Goal: Transaction & Acquisition: Purchase product/service

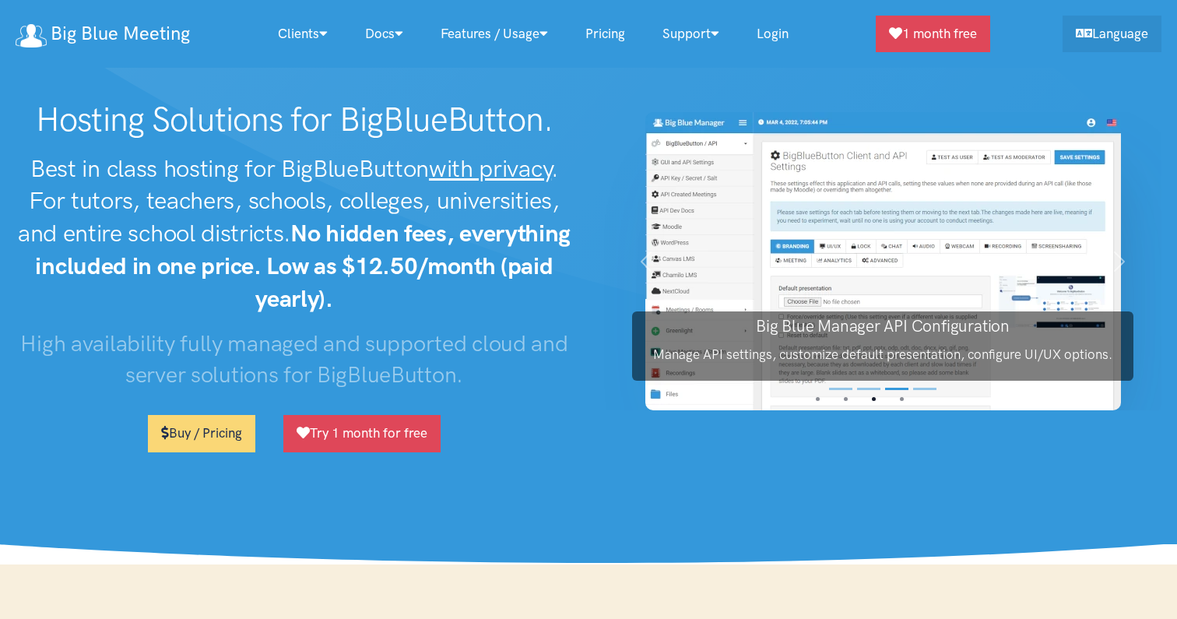
click at [213, 170] on h2 "Best in class hosting for BigBlueButton with privacy . For tutors, teachers, sc…" at bounding box center [294, 234] width 557 height 163
click at [356, 181] on h2 "Best in class hosting for BigBlueButton with privacy . For tutors, teachers, sc…" at bounding box center [294, 234] width 557 height 163
click at [599, 346] on div "BigBlueButton Create online meetings with webcams, presentations, polls, and mu…" at bounding box center [883, 282] width 589 height 365
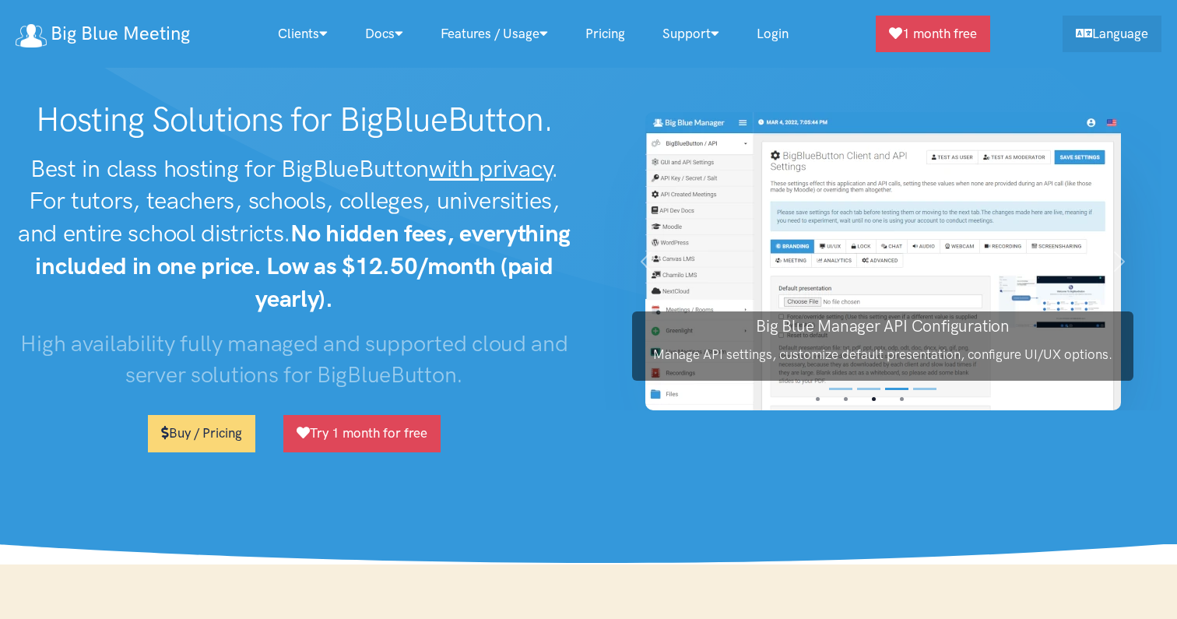
click at [291, 219] on h2 "Best in class hosting for BigBlueButton with privacy . For tutors, teachers, sc…" at bounding box center [294, 234] width 557 height 163
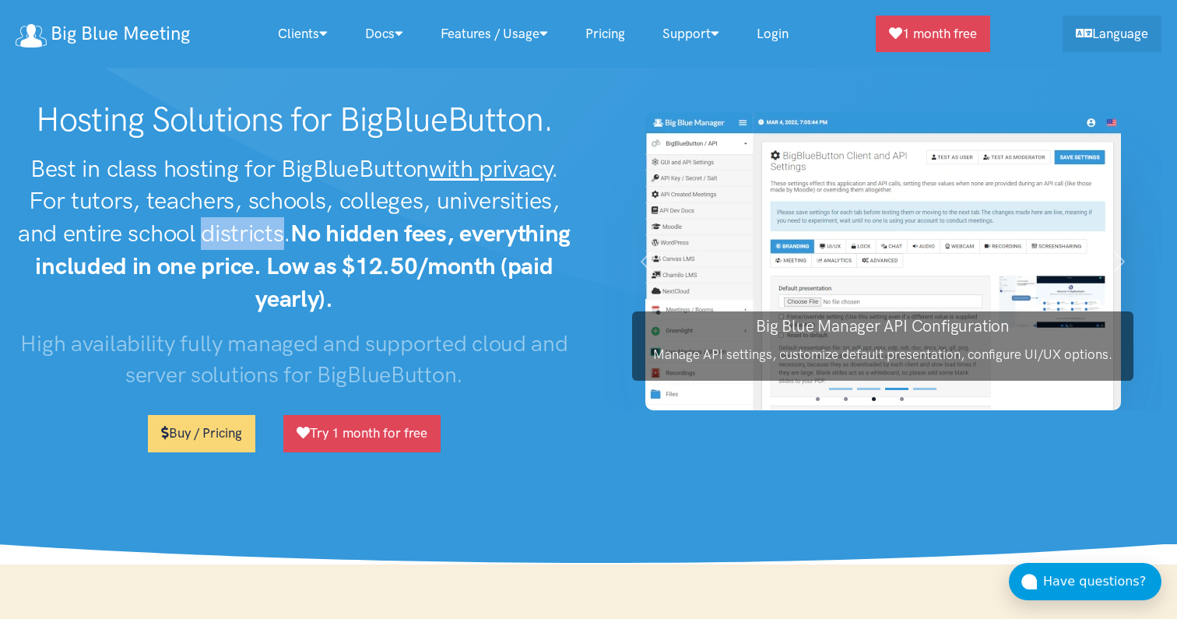
click at [365, 206] on h2 "Best in class hosting for BigBlueButton with privacy . For tutors, teachers, sc…" at bounding box center [294, 234] width 557 height 163
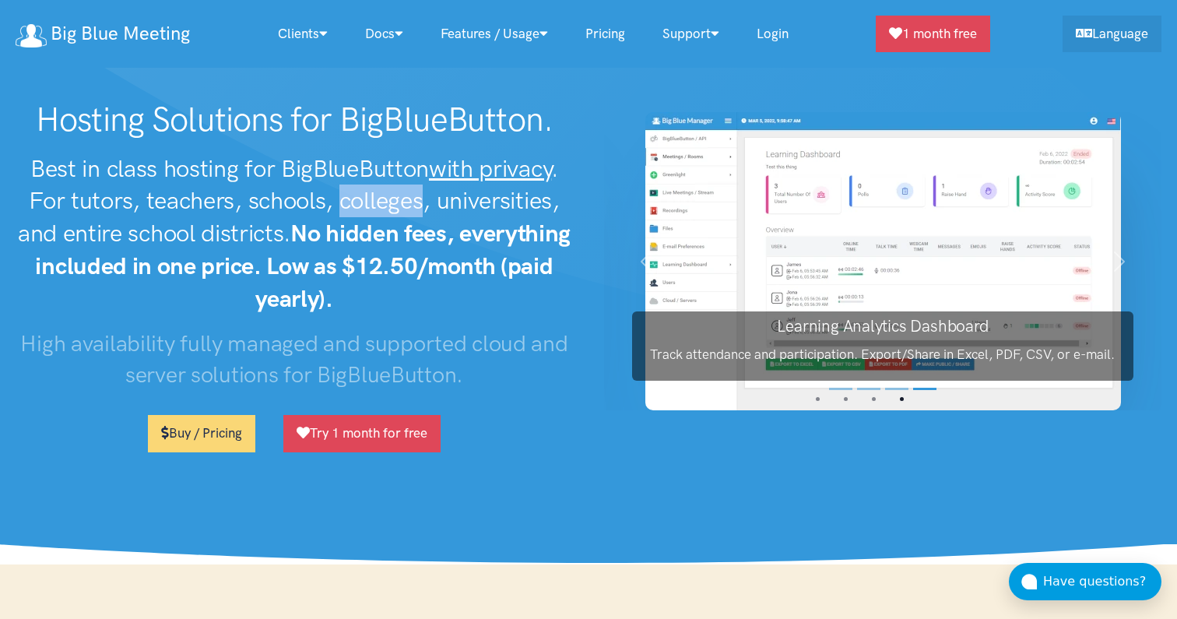
click at [474, 269] on strong "No hidden fees, everything included in one price. Low as $12.50/month (paid yea…" at bounding box center [303, 266] width 536 height 94
click at [547, 307] on h2 "Best in class hosting for BigBlueButton with privacy . For tutors, teachers, sc…" at bounding box center [294, 234] width 557 height 163
click at [479, 273] on strong "No hidden fees, everything included in one price. Low as $12.50/month (paid yea…" at bounding box center [303, 266] width 536 height 94
click at [477, 315] on div "Hosting Solutions for BigBlueButton. Best in class hosting for BigBlueButton wi…" at bounding box center [294, 282] width 589 height 365
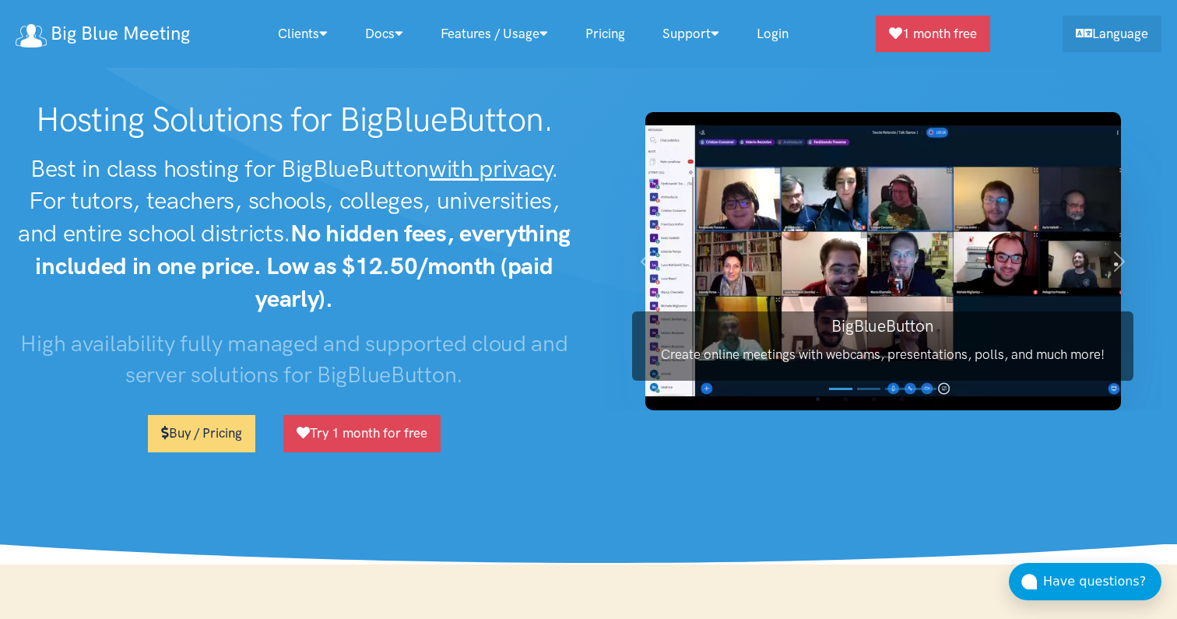
click at [523, 438] on div "Hosting Solutions for BigBlueButton. Best in class hosting for BigBlueButton wi…" at bounding box center [294, 282] width 589 height 365
click at [378, 431] on link "Try 1 month for free" at bounding box center [361, 433] width 157 height 37
click at [516, 290] on h2 "Best in class hosting for BigBlueButton with privacy . For tutors, teachers, sc…" at bounding box center [294, 234] width 557 height 163
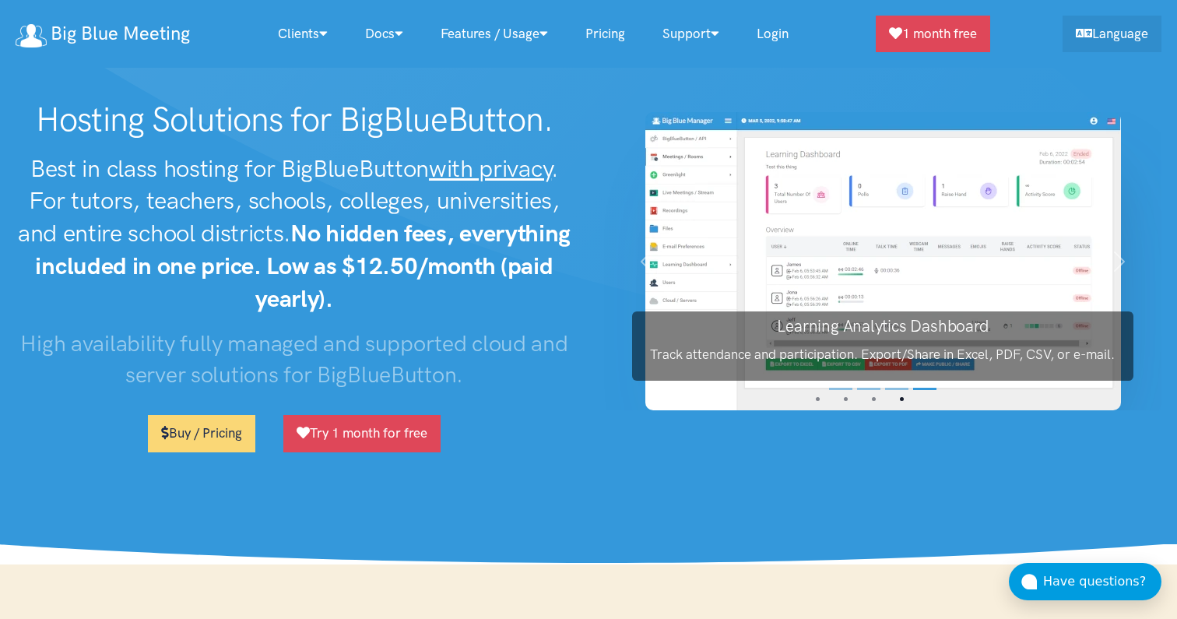
click at [487, 431] on div "Hosting Solutions for BigBlueButton. Best in class hosting for BigBlueButton wi…" at bounding box center [294, 282] width 589 height 365
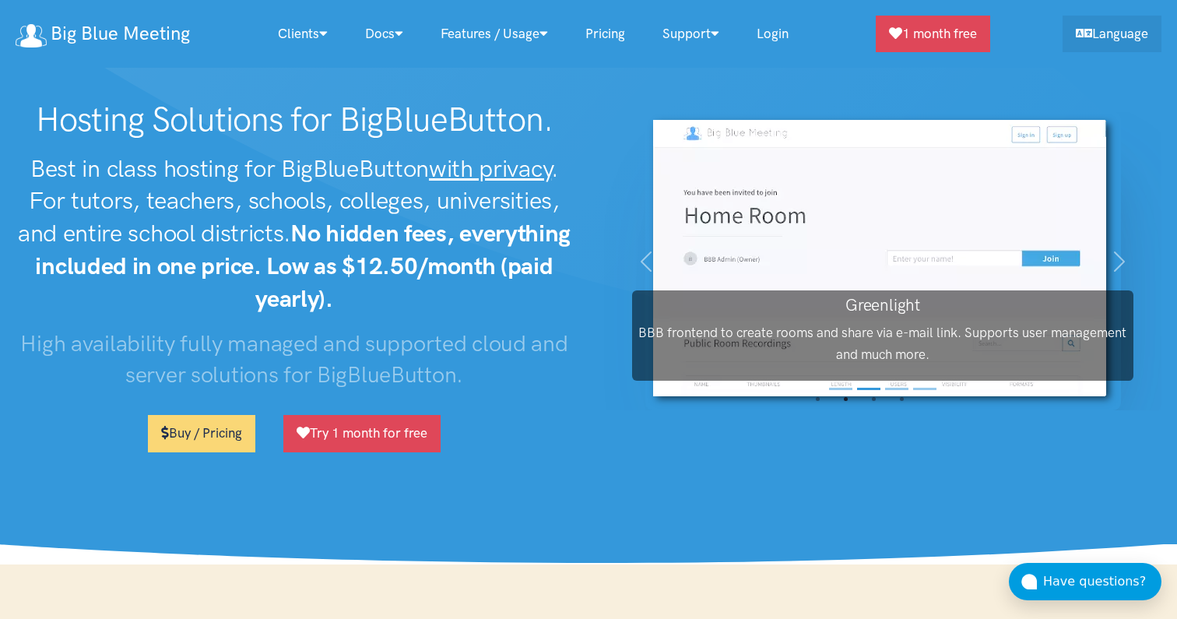
click at [540, 431] on div "Hosting Solutions for BigBlueButton. Best in class hosting for BigBlueButton wi…" at bounding box center [294, 282] width 589 height 365
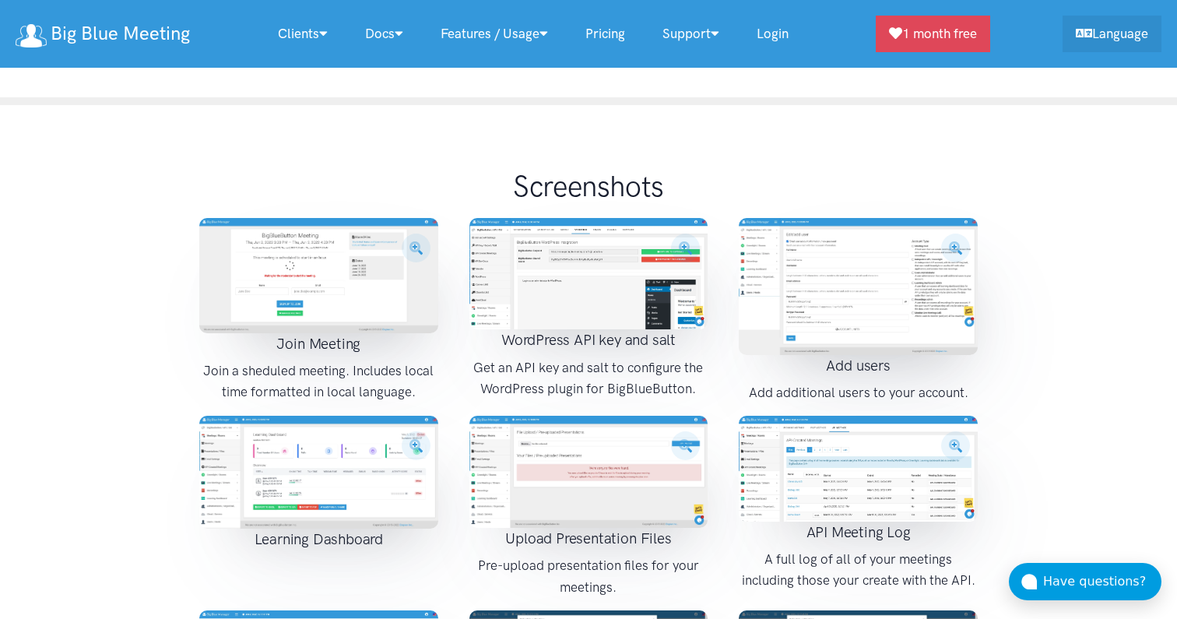
scroll to position [1821, 0]
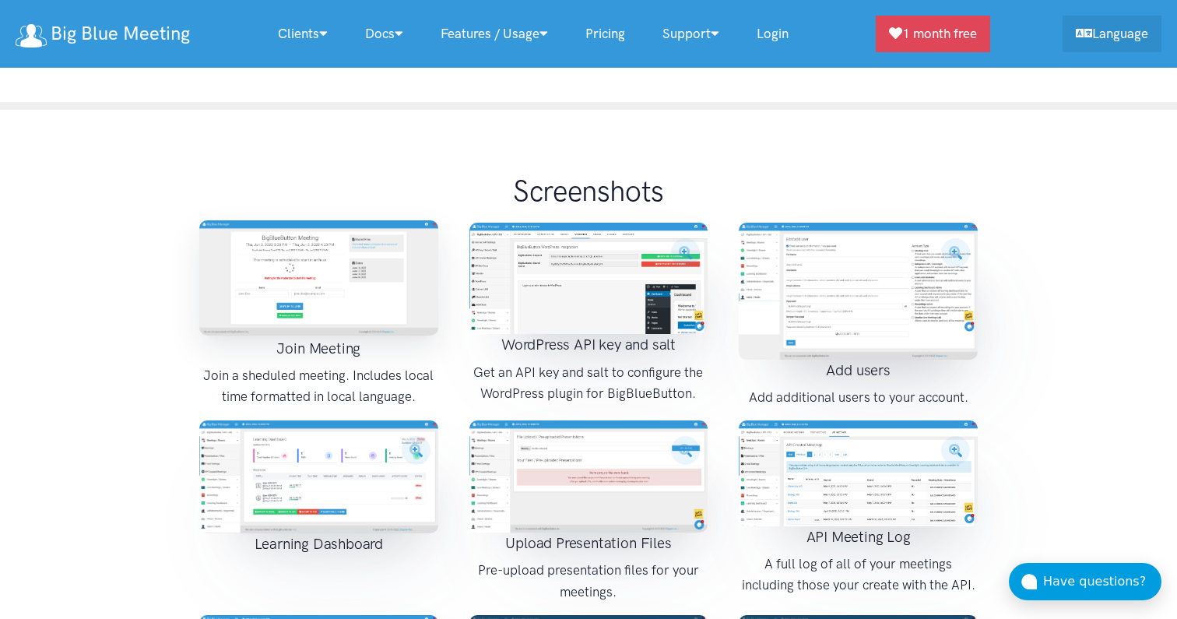
click at [374, 220] on img at bounding box center [318, 277] width 239 height 115
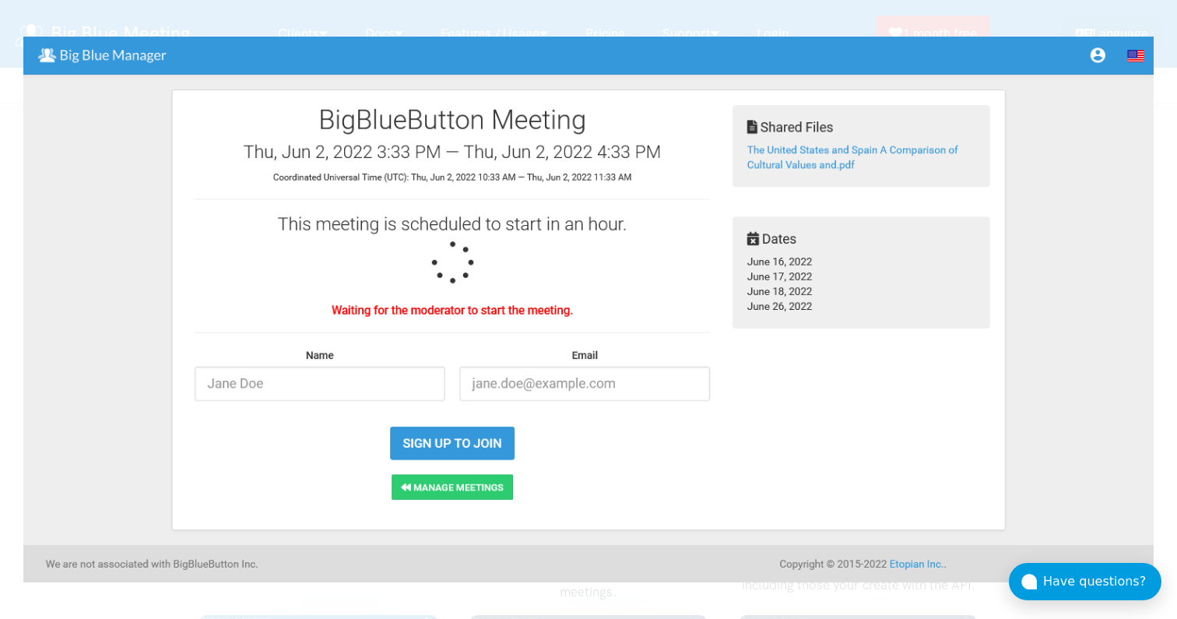
click at [687, 26] on div at bounding box center [588, 309] width 1177 height 619
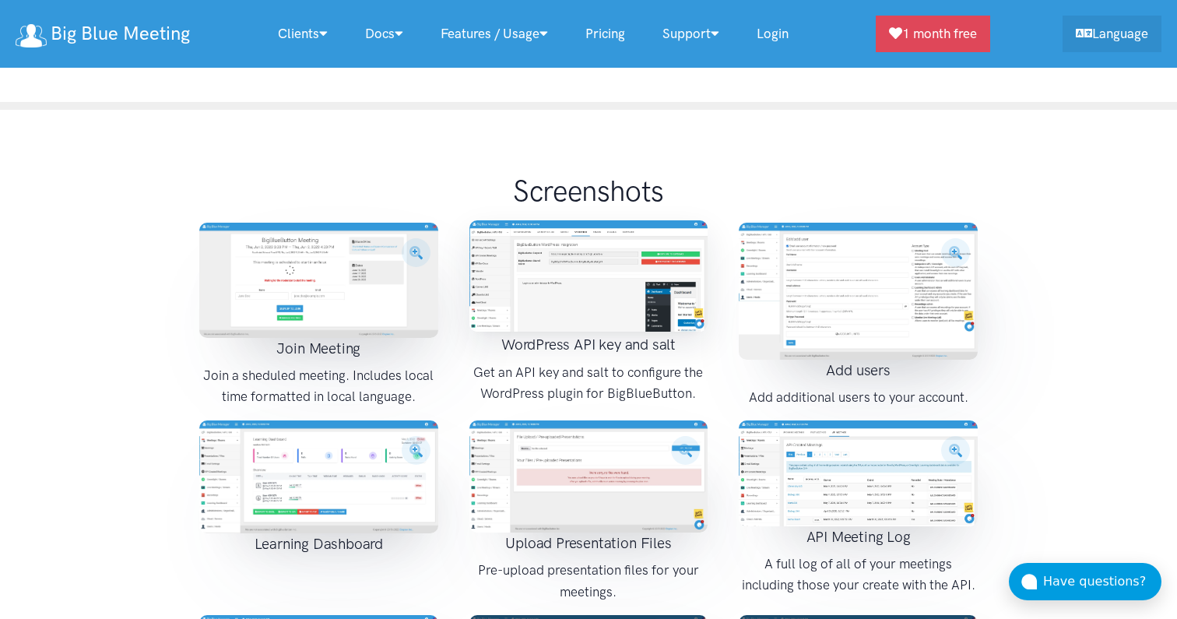
click at [623, 220] on img at bounding box center [588, 275] width 239 height 111
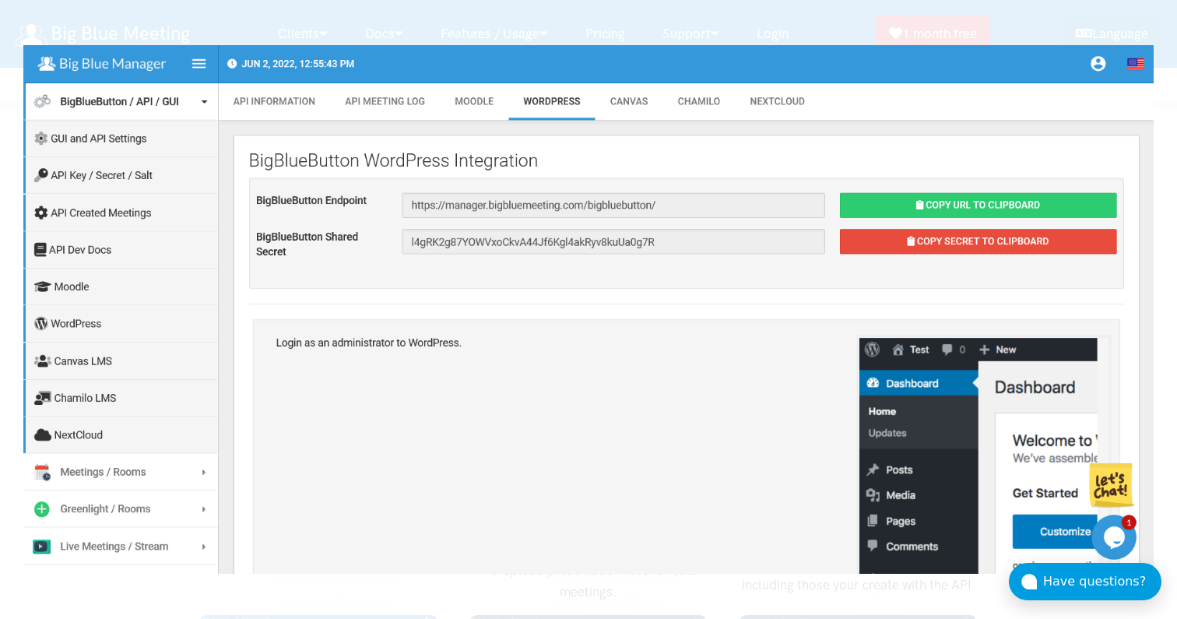
click at [679, 22] on div at bounding box center [588, 309] width 1177 height 619
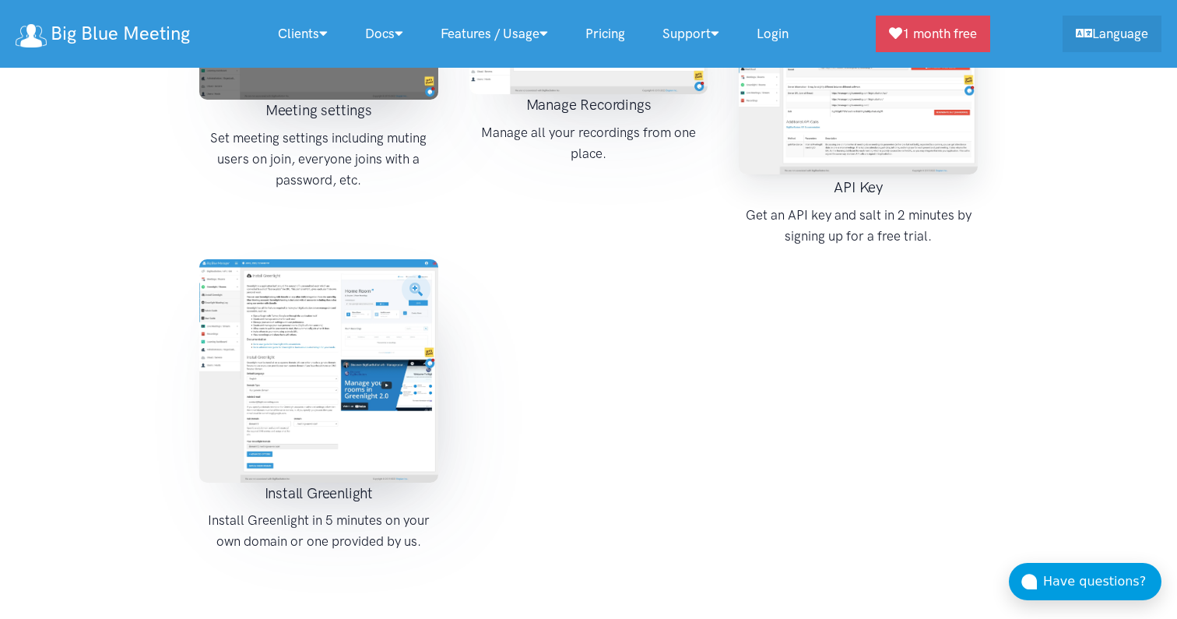
scroll to position [2420, 0]
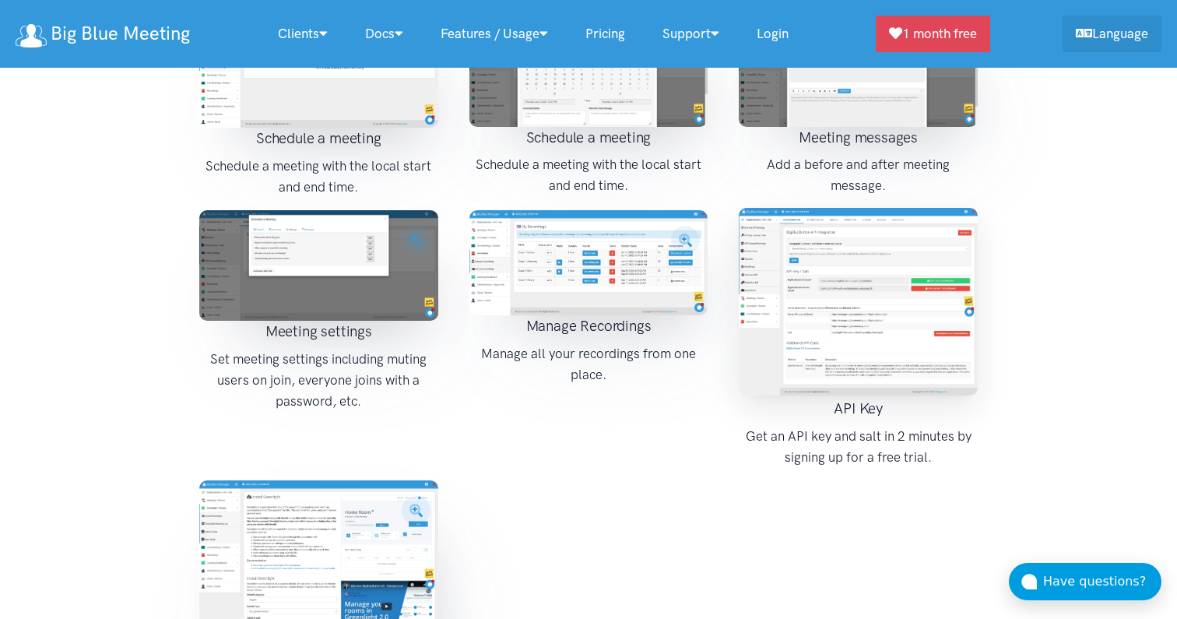
click at [857, 264] on img at bounding box center [858, 302] width 239 height 188
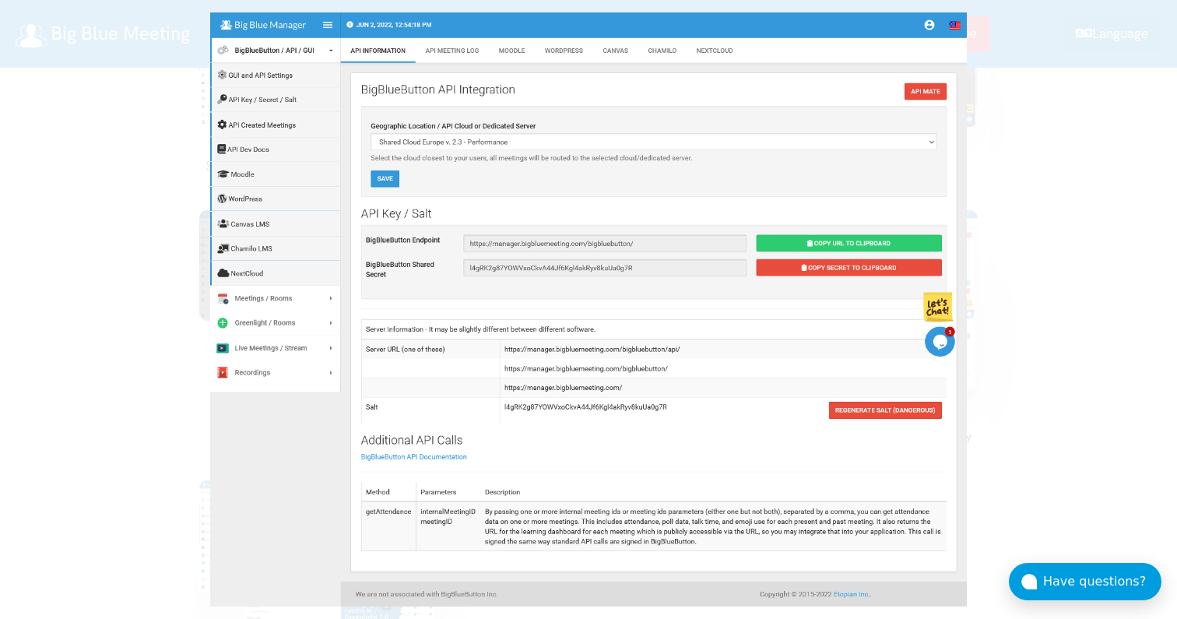
click at [1035, 277] on div at bounding box center [588, 309] width 1177 height 619
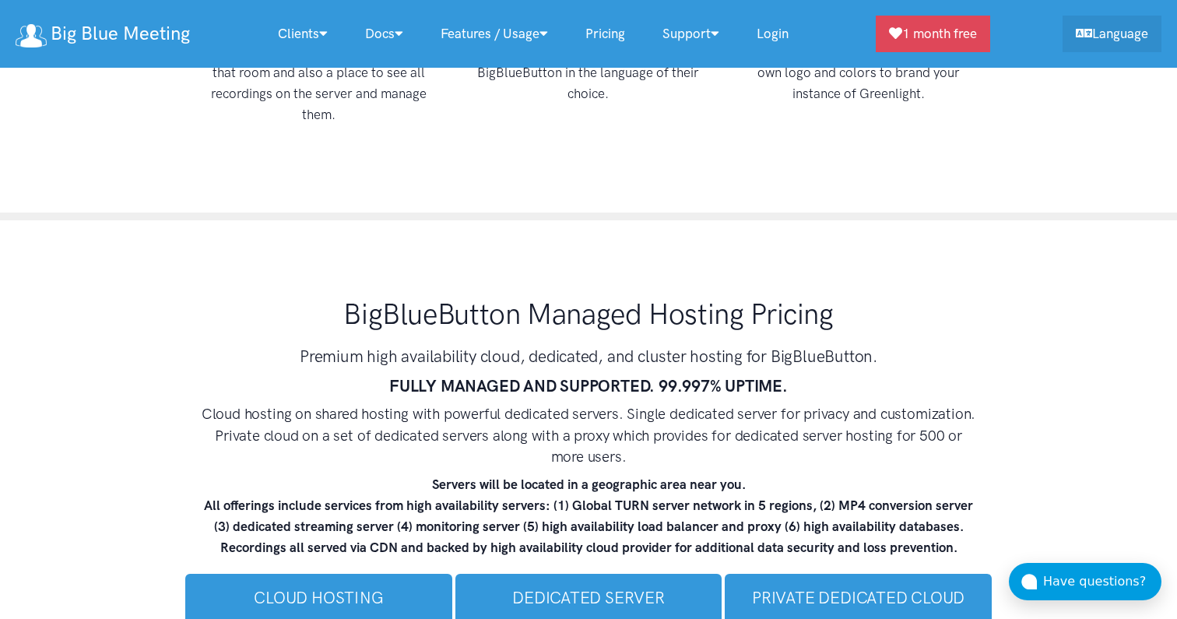
scroll to position [8919, 0]
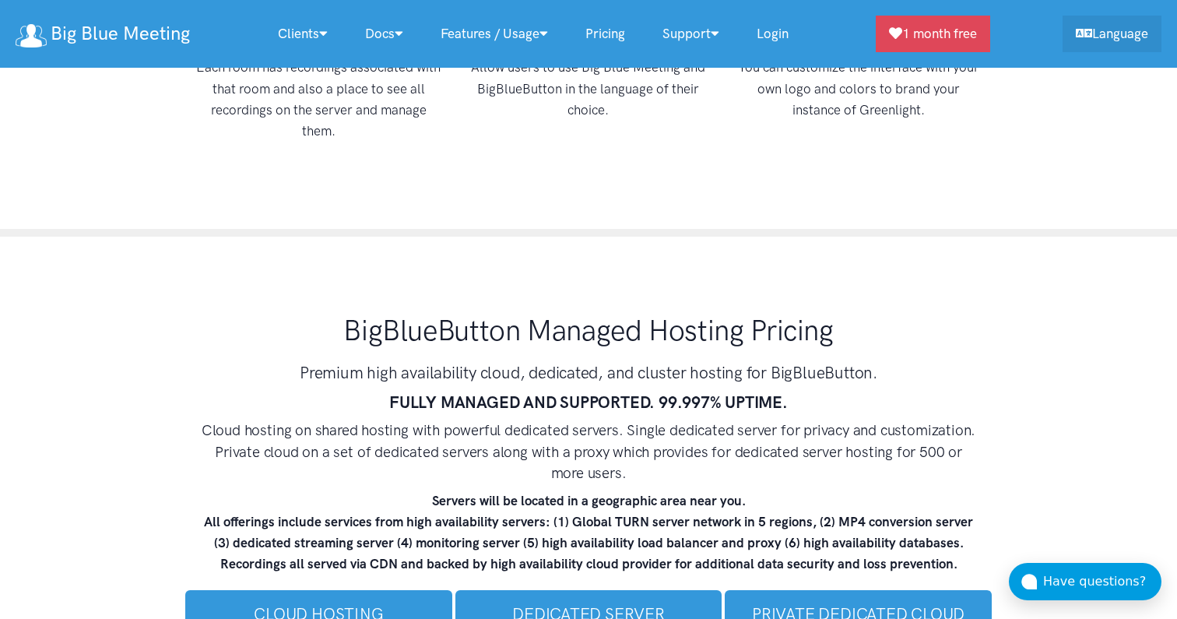
click at [591, 392] on strong "FULLY MANAGED AND SUPPORTED. 99.997% UPTIME." at bounding box center [588, 401] width 399 height 19
click at [765, 392] on strong "FULLY MANAGED AND SUPPORTED. 99.997% UPTIME." at bounding box center [588, 401] width 399 height 19
click at [789, 420] on h4 "Cloud hosting on shared hosting with powerful dedicated servers. Single dedicat…" at bounding box center [588, 452] width 779 height 65
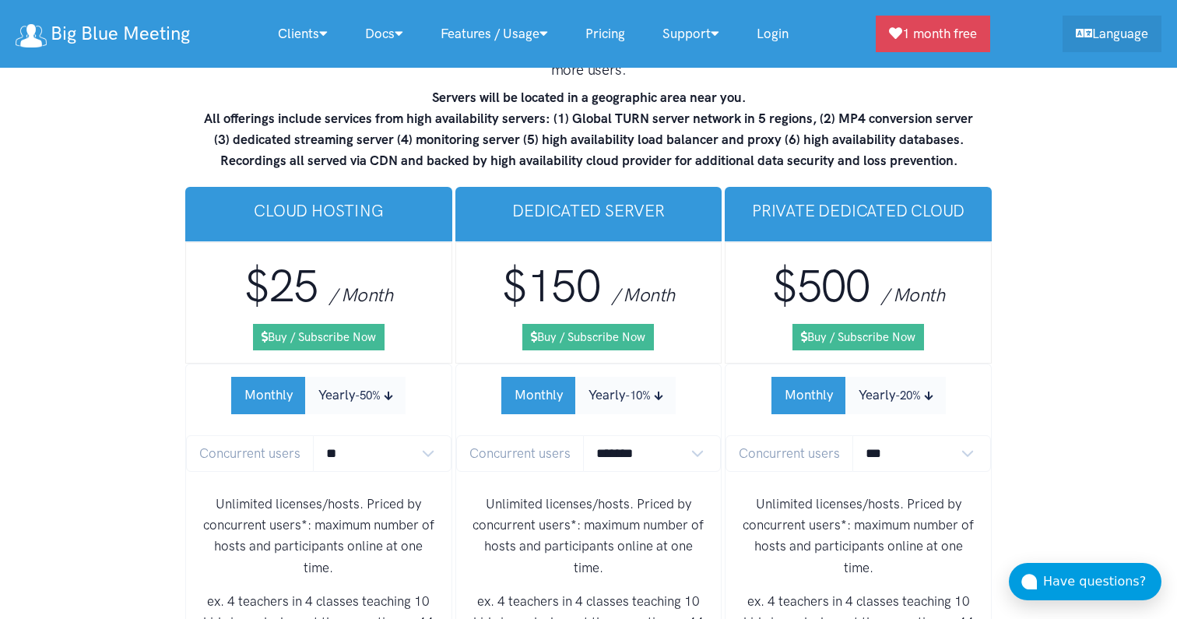
scroll to position [9333, 0]
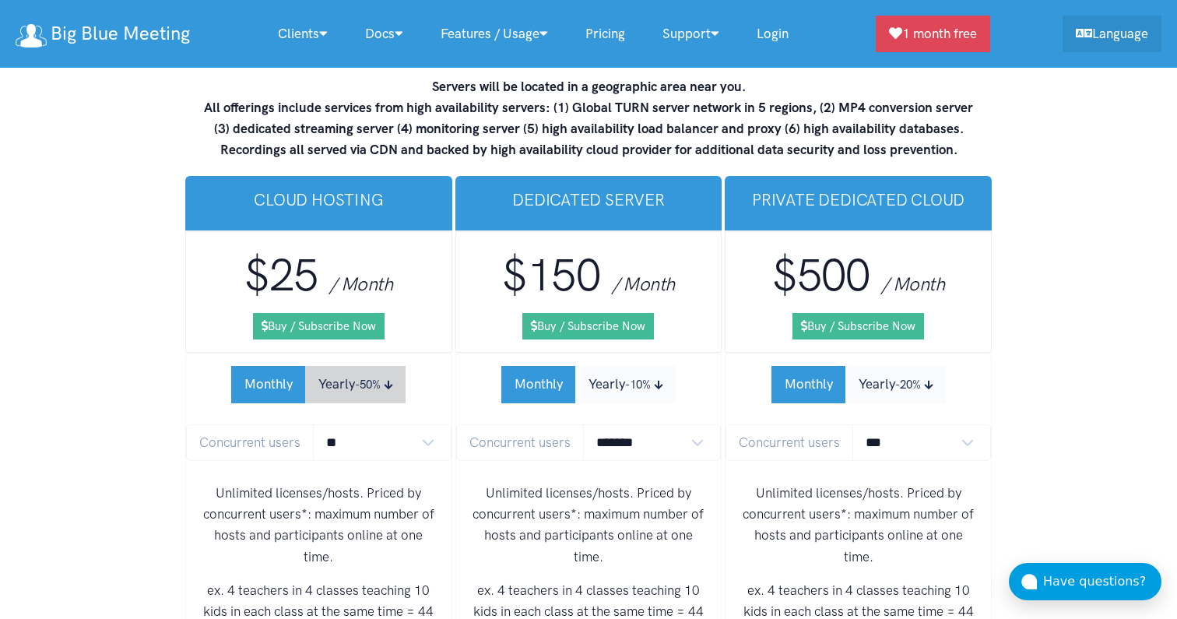
click at [369, 366] on button "Yearly -50%" at bounding box center [355, 384] width 100 height 37
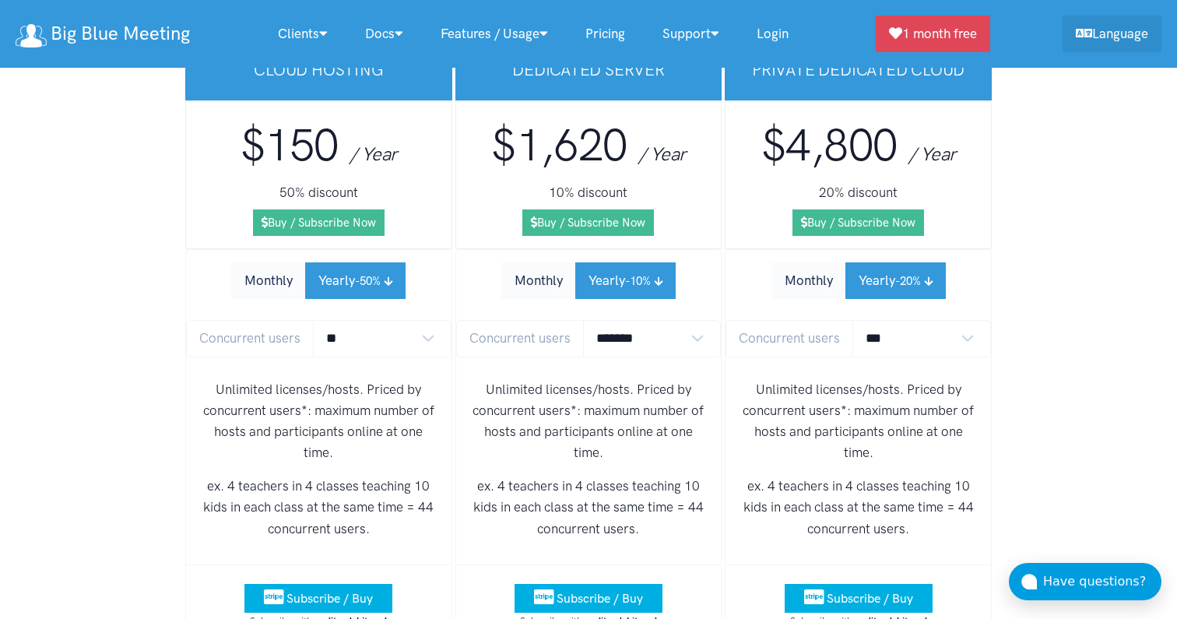
scroll to position [9464, 0]
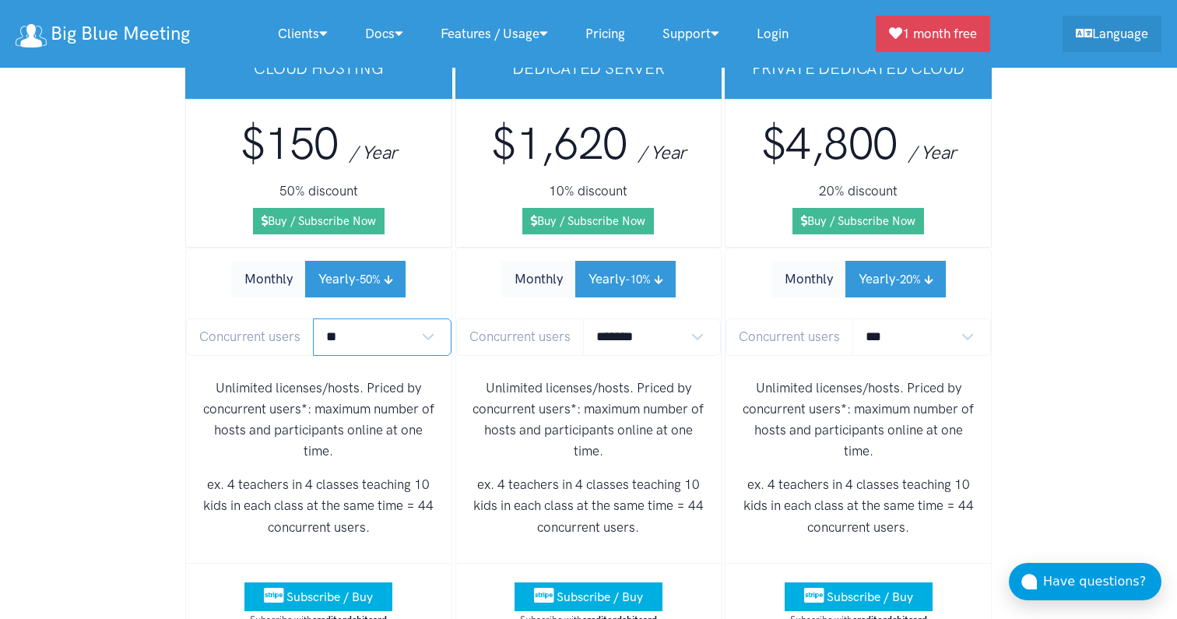
click at [420, 318] on select "** ** ** ** *** ***" at bounding box center [382, 336] width 139 height 37
select select "*"
click at [313, 318] on select "** ** ** ** *** ***" at bounding box center [382, 336] width 139 height 37
click at [417, 378] on p "Unlimited licenses/hosts. Priced by concurrent users*: maximum number of hosts …" at bounding box center [319, 420] width 241 height 85
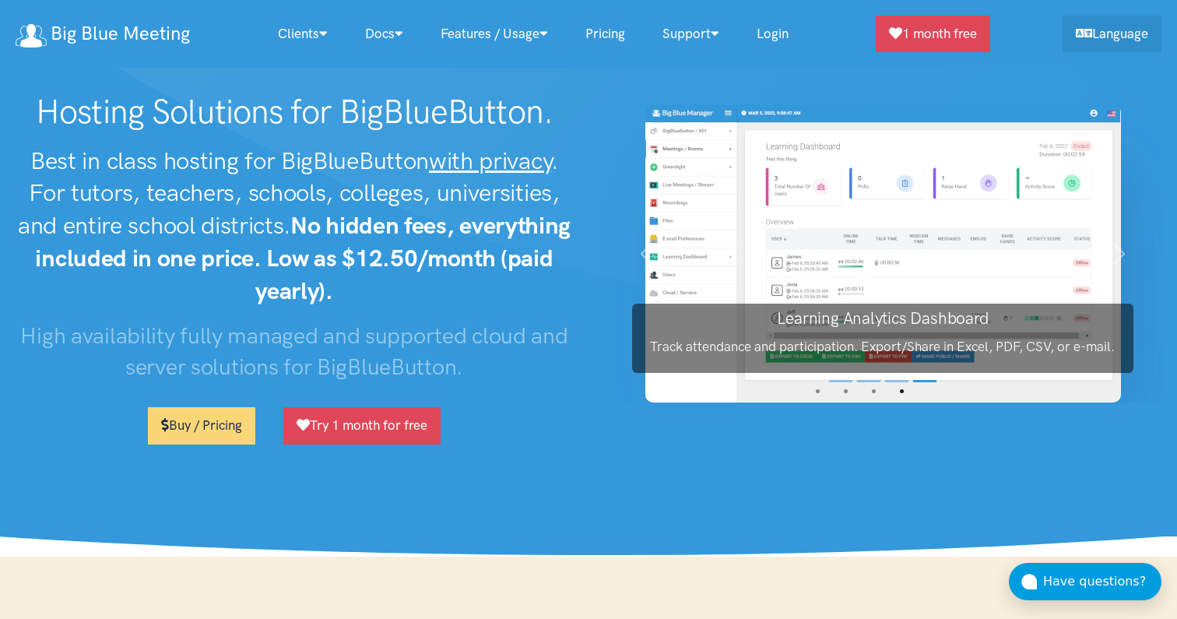
scroll to position [0, 0]
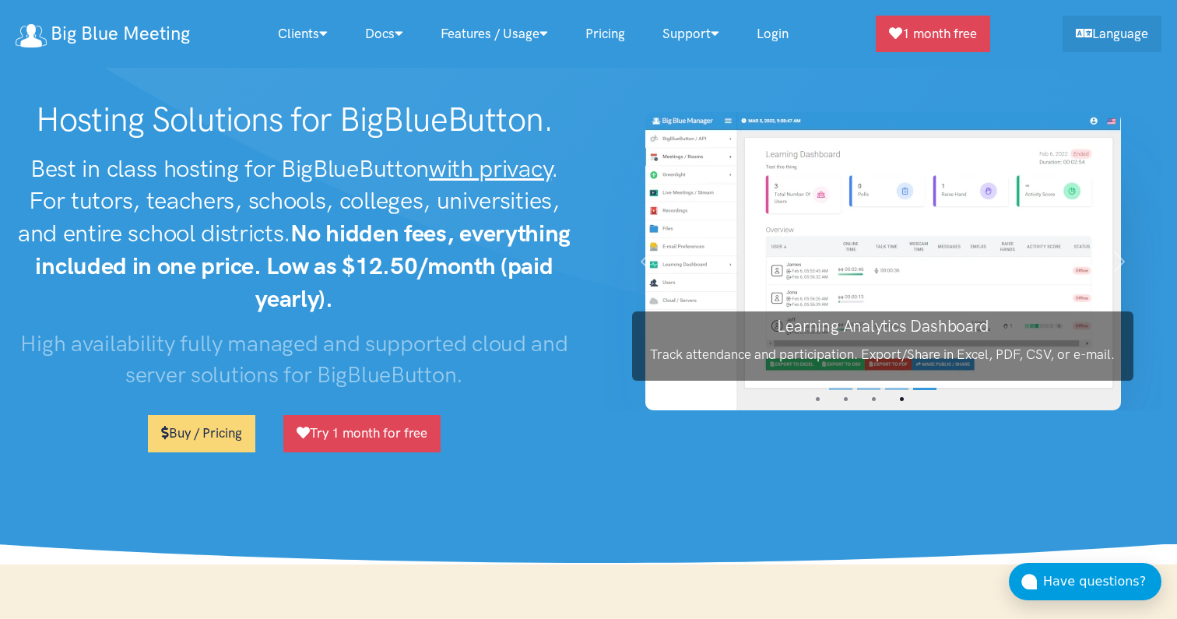
click at [566, 294] on h2 "Best in class hosting for BigBlueButton with privacy . For tutors, teachers, sc…" at bounding box center [294, 234] width 557 height 163
click at [476, 304] on h2 "Best in class hosting for BigBlueButton with privacy . For tutors, teachers, sc…" at bounding box center [294, 234] width 557 height 163
click at [382, 294] on strong "No hidden fees, everything included in one price. Low as $12.50/month (paid yea…" at bounding box center [303, 266] width 536 height 94
click at [411, 237] on strong "No hidden fees, everything included in one price. Low as $12.50/month (paid yea…" at bounding box center [303, 266] width 536 height 94
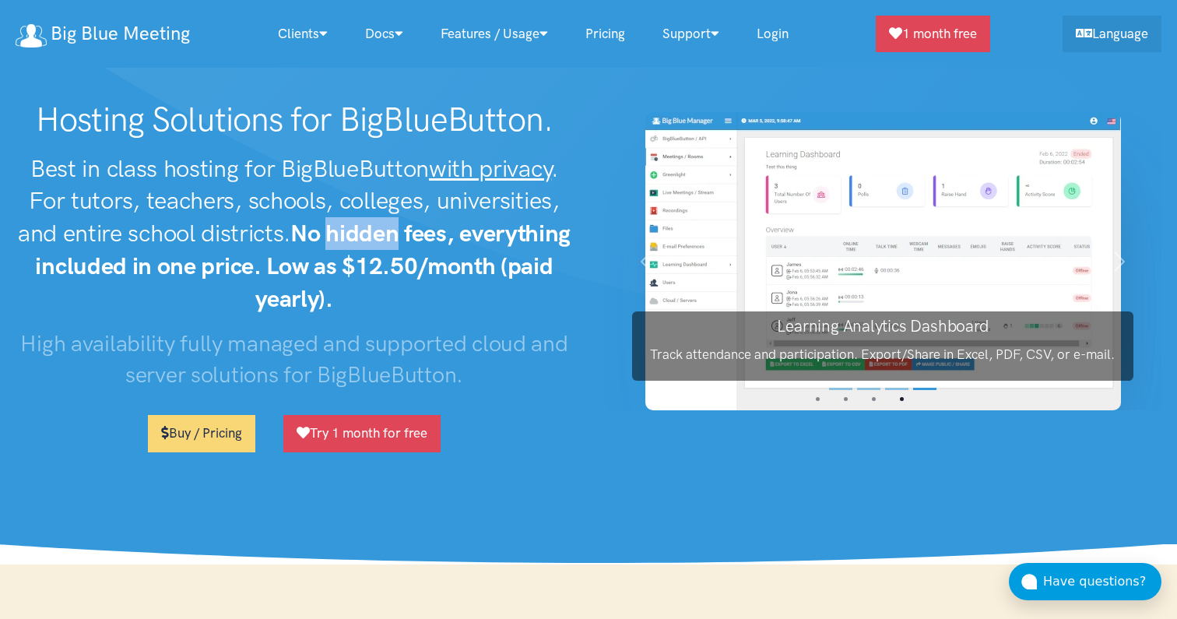
click at [447, 234] on strong "No hidden fees, everything included in one price. Low as $12.50/month (paid yea…" at bounding box center [303, 266] width 536 height 94
click at [461, 234] on strong "No hidden fees, everything included in one price. Low as $12.50/month (paid yea…" at bounding box center [303, 266] width 536 height 94
click at [485, 238] on strong "No hidden fees, everything included in one price. Low as $12.50/month (paid yea…" at bounding box center [303, 266] width 536 height 94
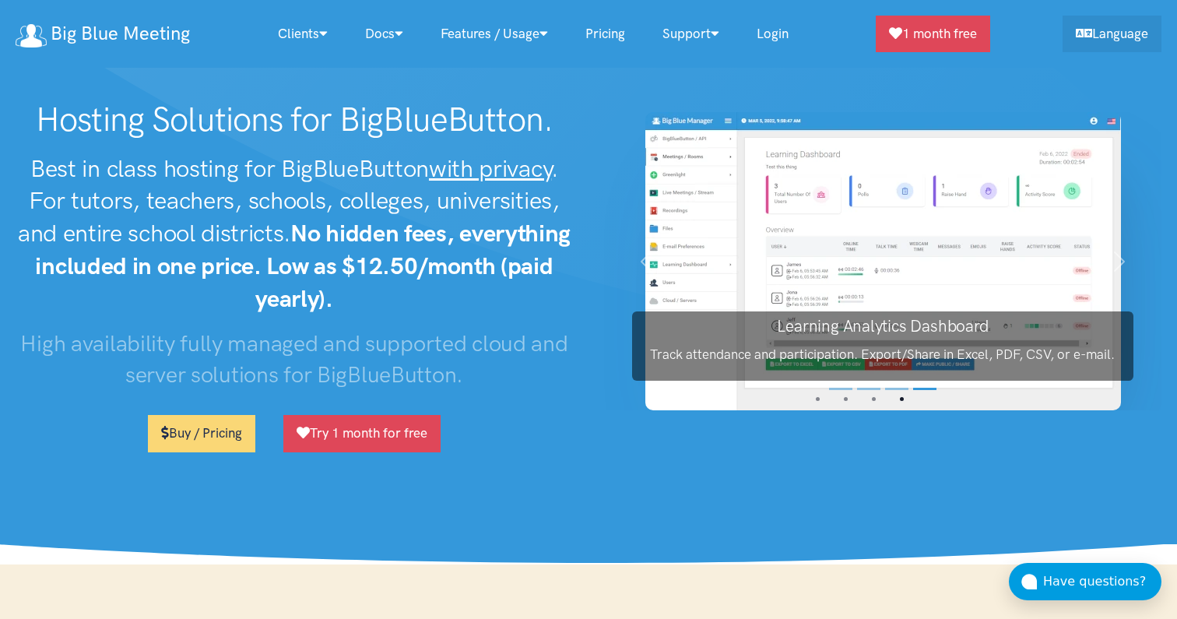
click at [485, 238] on strong "No hidden fees, everything included in one price. Low as $12.50/month (paid yea…" at bounding box center [303, 266] width 536 height 94
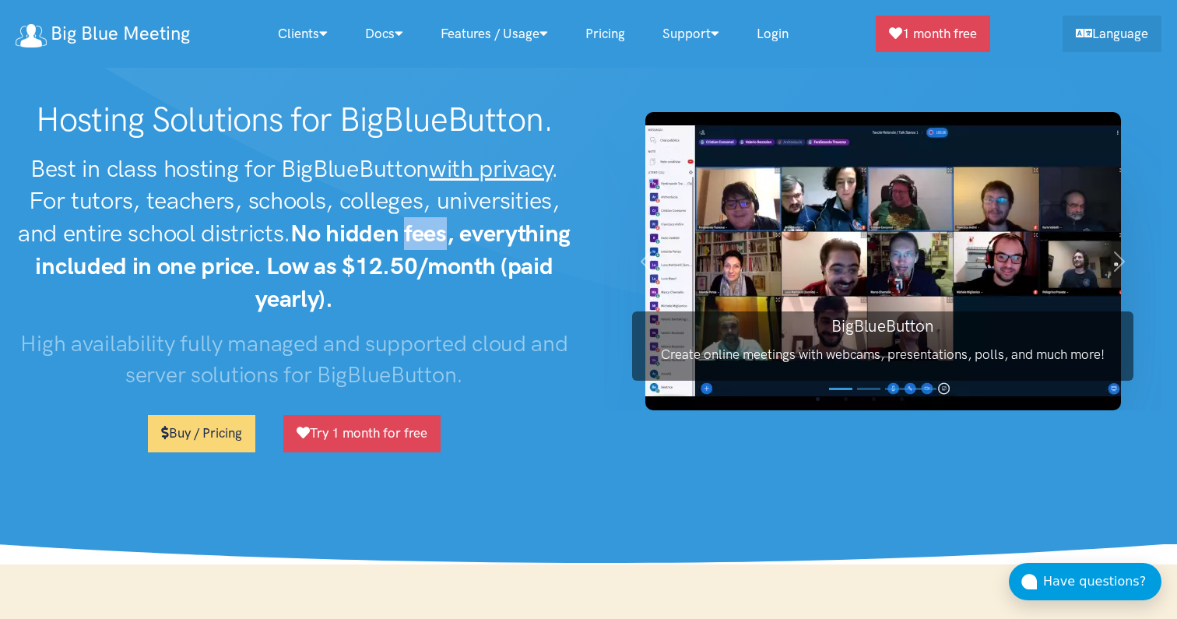
click at [473, 276] on strong "No hidden fees, everything included in one price. Low as $12.50/month (paid yea…" at bounding box center [303, 266] width 536 height 94
click at [523, 367] on h3 "High availability fully managed and supported cloud and server solutions for Bi…" at bounding box center [294, 359] width 557 height 63
click at [374, 439] on link "Try 1 month for free" at bounding box center [361, 433] width 157 height 37
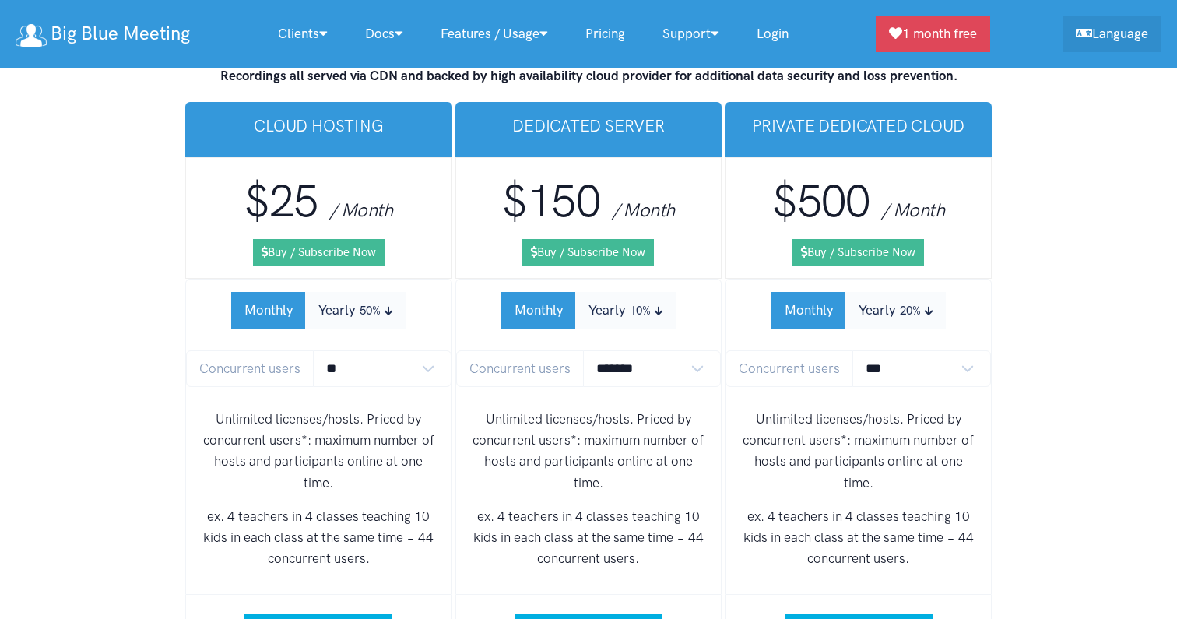
scroll to position [9411, 0]
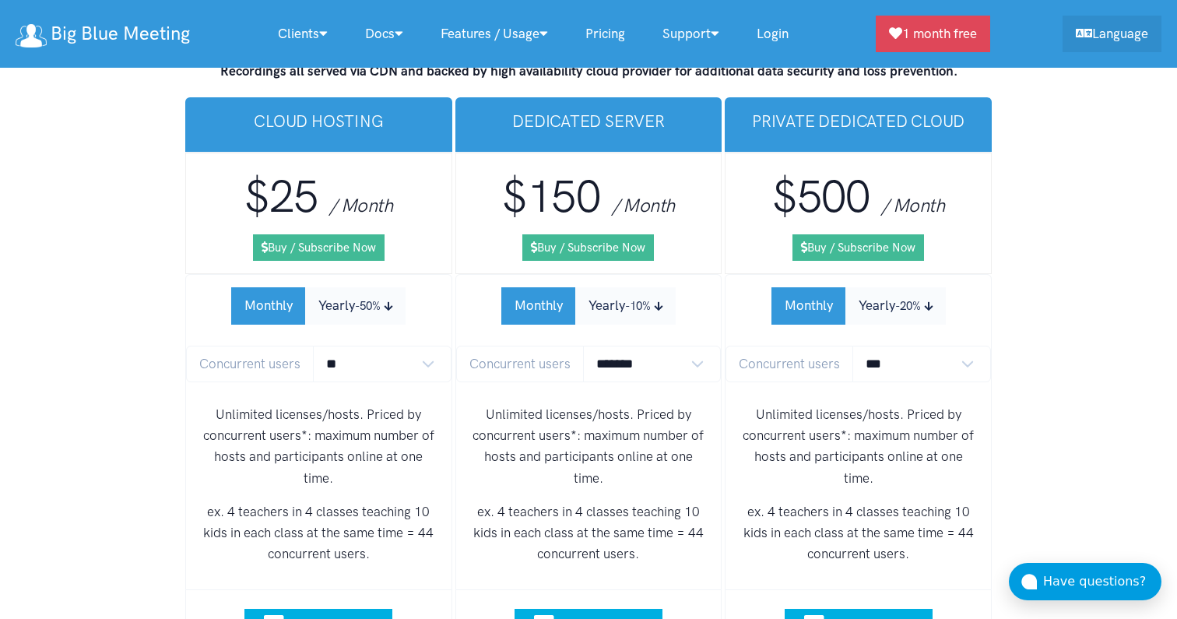
click at [401, 404] on p "Unlimited licenses/hosts. Priced by concurrent users*: maximum number of hosts …" at bounding box center [319, 446] width 241 height 85
click at [388, 404] on p "Unlimited licenses/hosts. Priced by concurrent users*: maximum number of hosts …" at bounding box center [319, 446] width 241 height 85
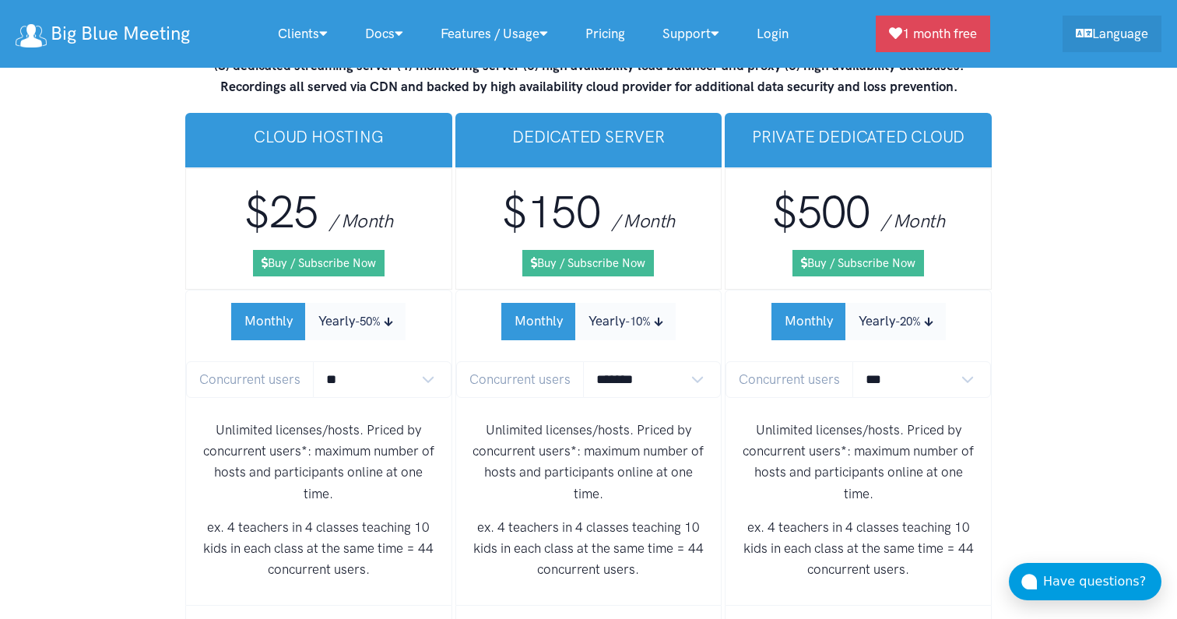
scroll to position [9372, 0]
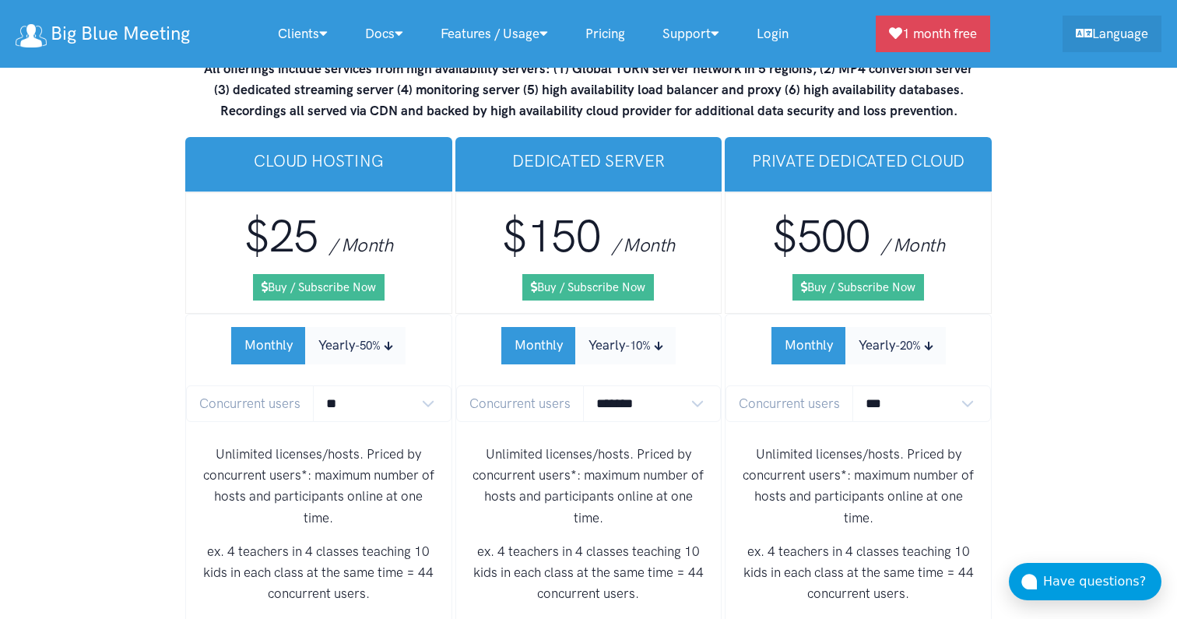
click at [386, 327] on button "Yearly -50%" at bounding box center [355, 345] width 100 height 37
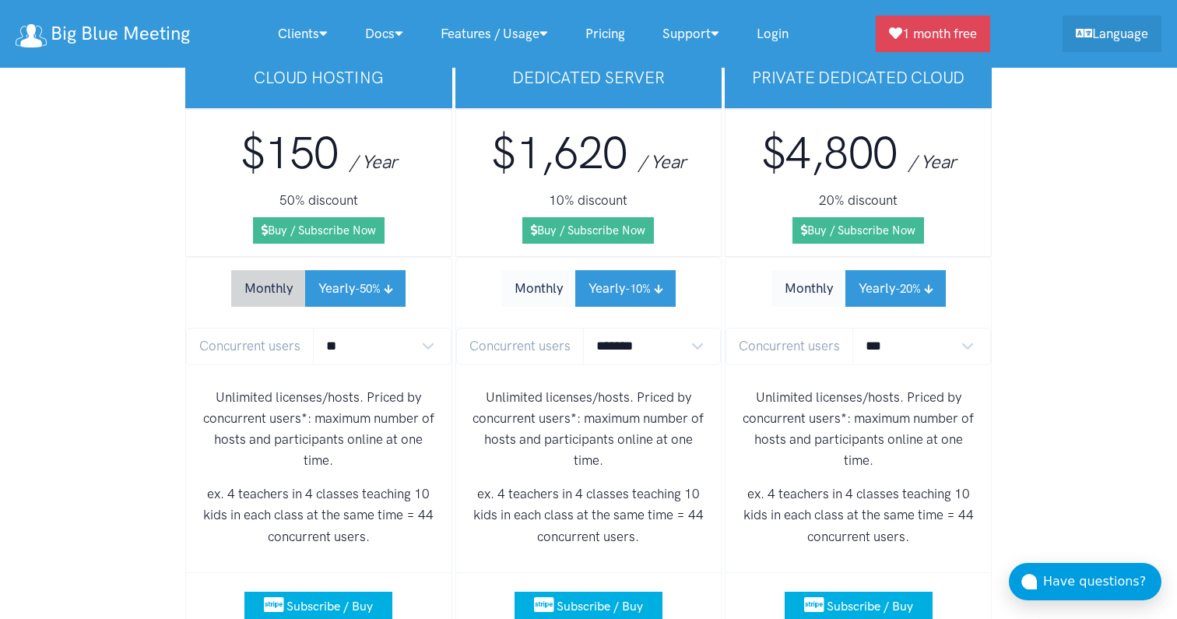
scroll to position [9484, 0]
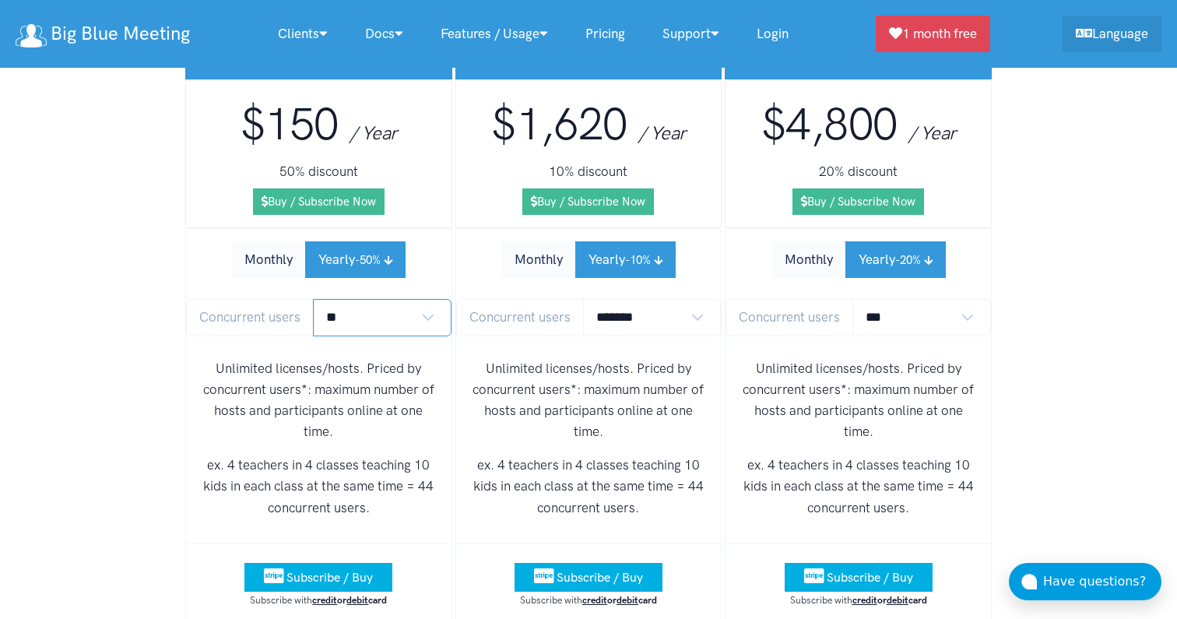
click at [427, 299] on select "** ** ** ** *** ***" at bounding box center [382, 317] width 139 height 37
click at [313, 299] on select "** ** ** ** *** ***" at bounding box center [382, 317] width 139 height 37
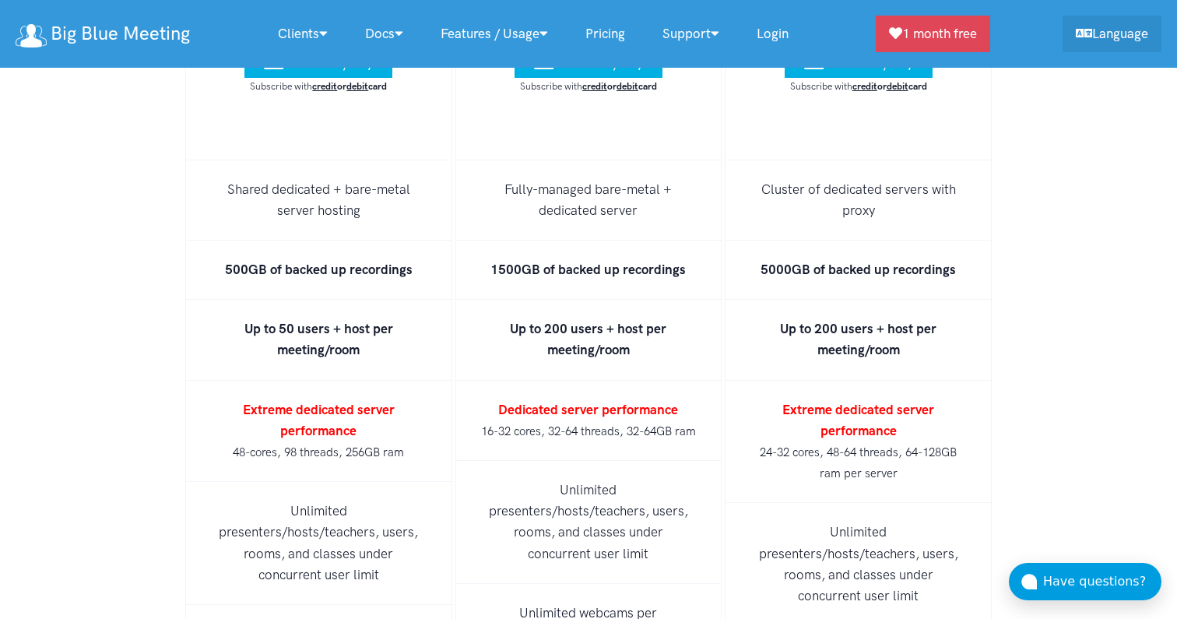
scroll to position [10001, 0]
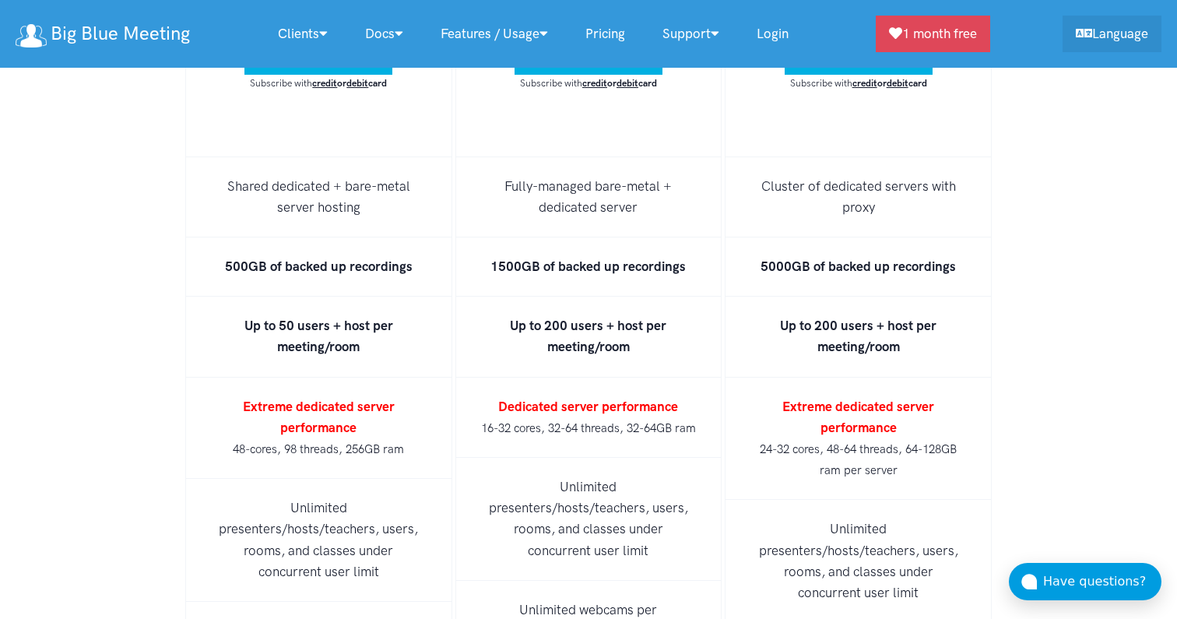
click at [353, 399] on strong "Extreme dedicated server performance" at bounding box center [319, 417] width 152 height 37
click at [376, 399] on strong "Extreme dedicated server performance" at bounding box center [319, 417] width 152 height 37
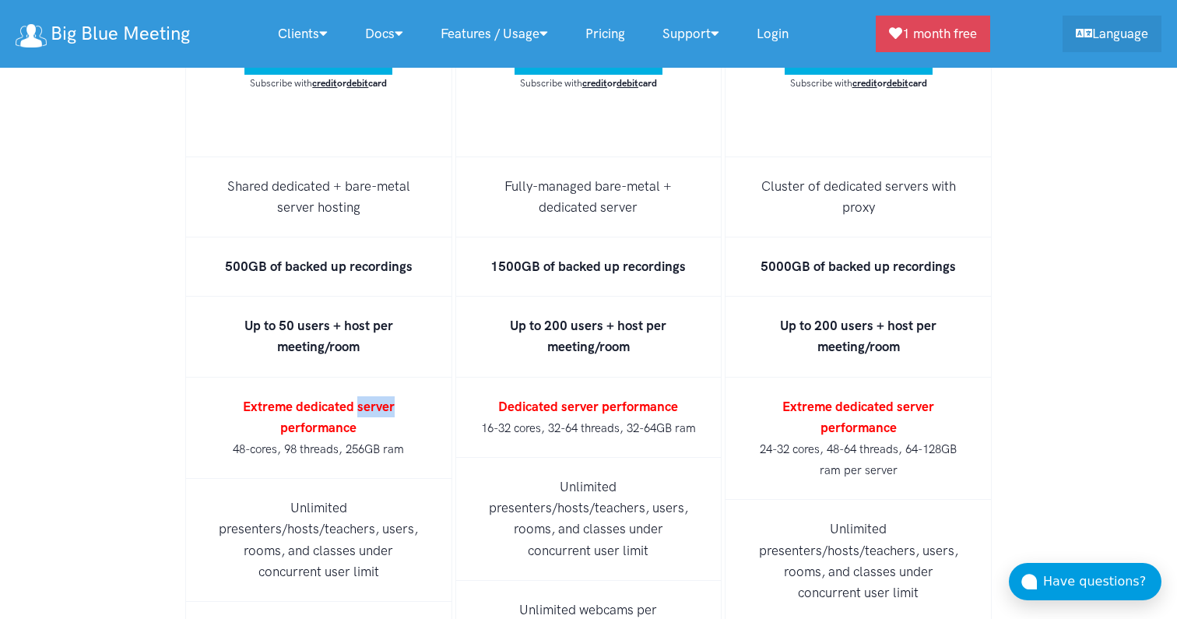
click at [376, 399] on strong "Extreme dedicated server performance" at bounding box center [319, 417] width 152 height 37
click at [383, 399] on strong "Extreme dedicated server performance" at bounding box center [319, 417] width 152 height 37
click at [378, 399] on strong "Extreme dedicated server performance" at bounding box center [319, 417] width 152 height 37
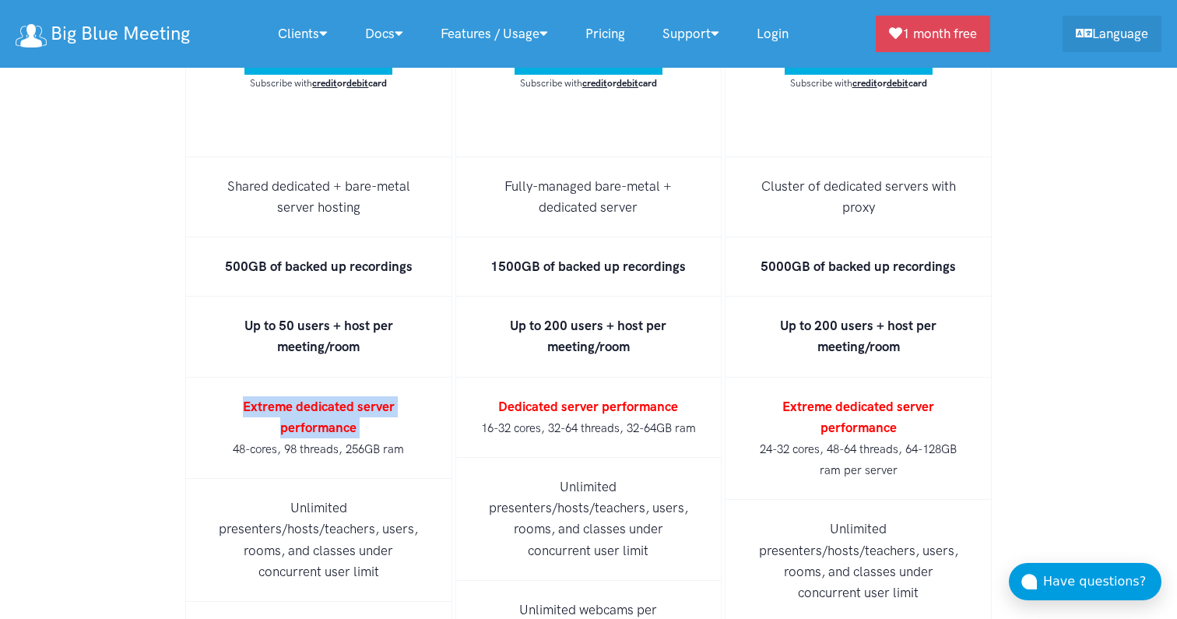
click at [420, 378] on li "Extreme dedicated server performance 48-cores, 98 threads, 256GB ram" at bounding box center [318, 429] width 267 height 102
click at [433, 378] on li "Extreme dedicated server performance 48-cores, 98 threads, 256GB ram" at bounding box center [318, 429] width 267 height 102
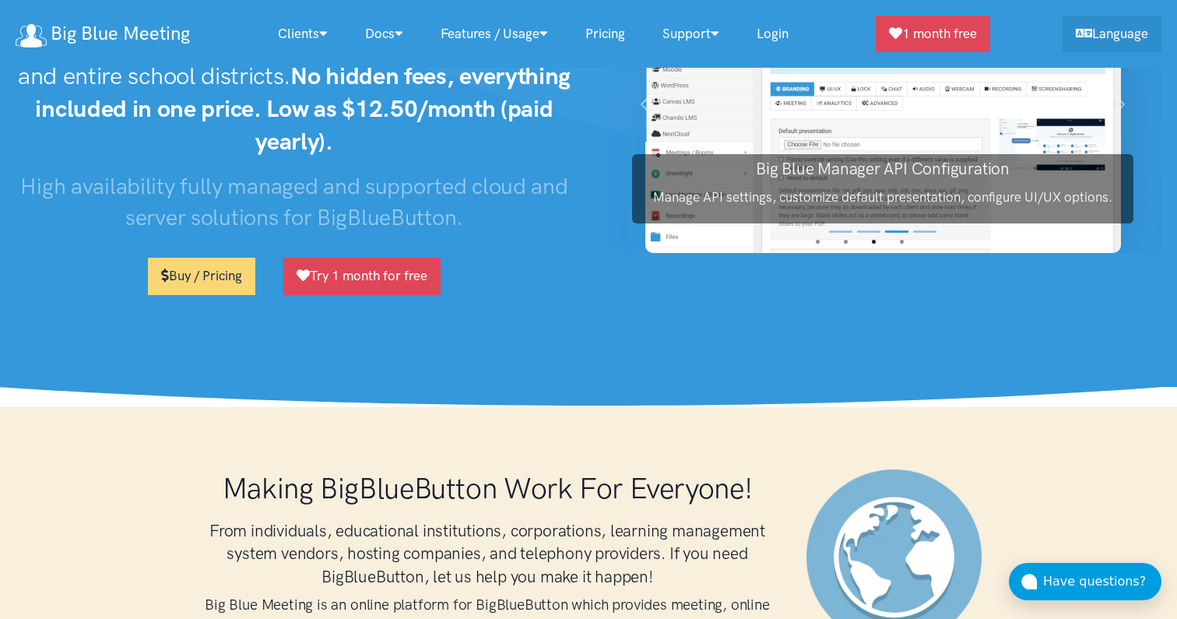
scroll to position [0, 0]
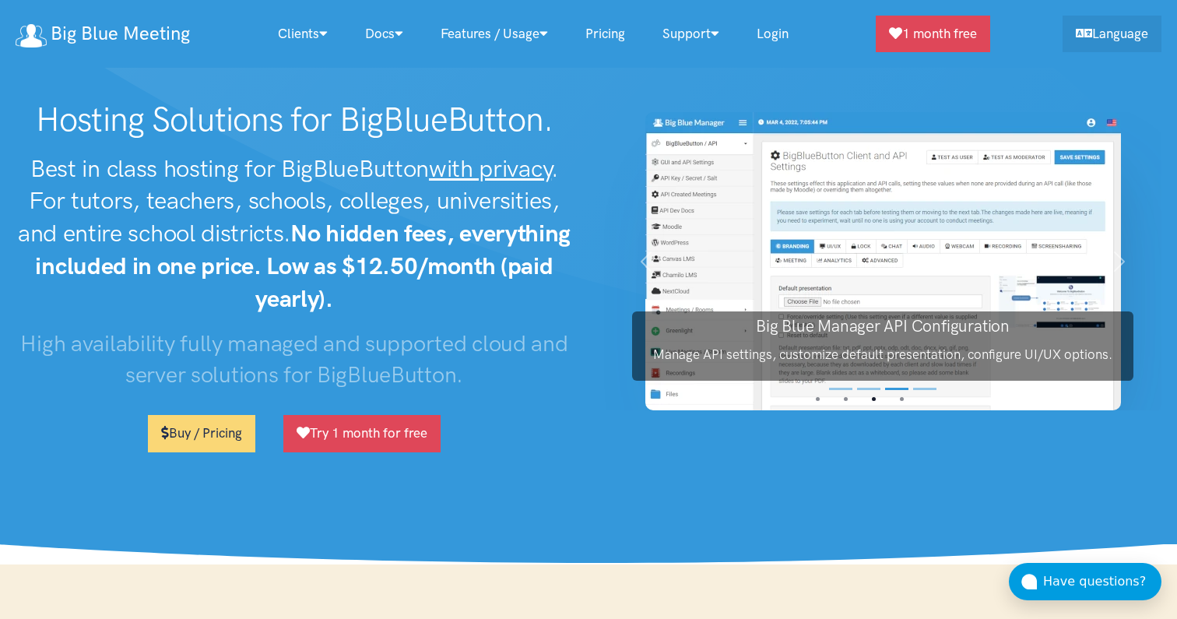
click at [466, 262] on strong "No hidden fees, everything included in one price. Low as $12.50/month (paid yea…" at bounding box center [303, 266] width 536 height 94
click at [491, 262] on strong "No hidden fees, everything included in one price. Low as $12.50/month (paid yea…" at bounding box center [303, 266] width 536 height 94
click at [542, 325] on div "Hosting Solutions for BigBlueButton. Best in class hosting for BigBlueButton wi…" at bounding box center [294, 282] width 589 height 365
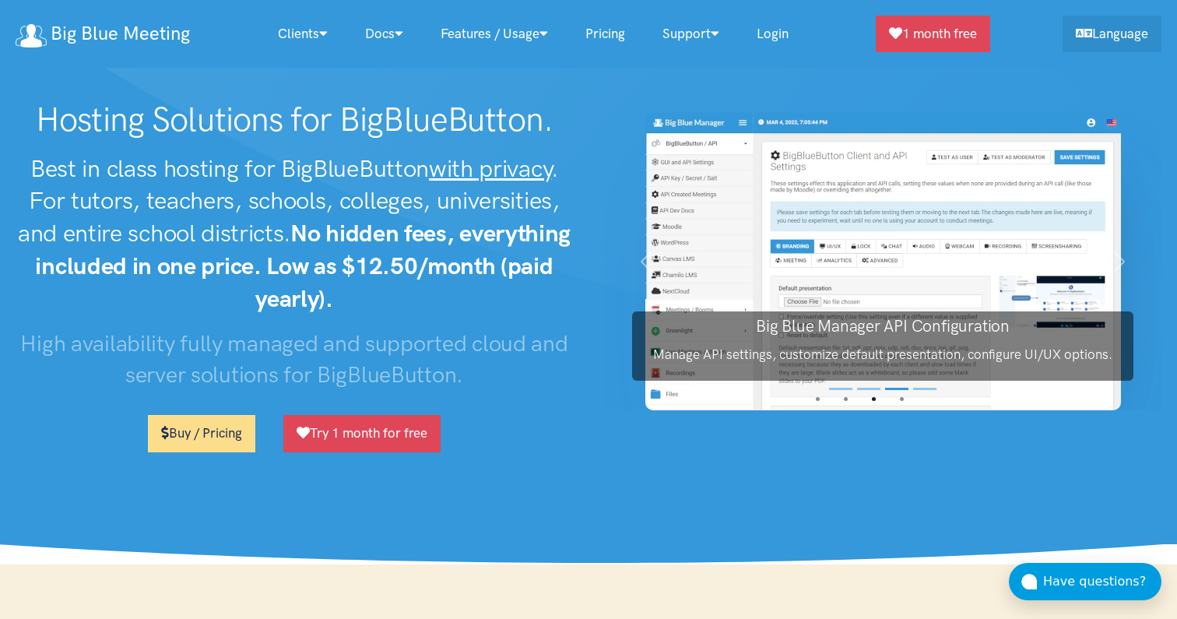
click at [221, 440] on link "Buy / Pricing" at bounding box center [201, 433] width 107 height 37
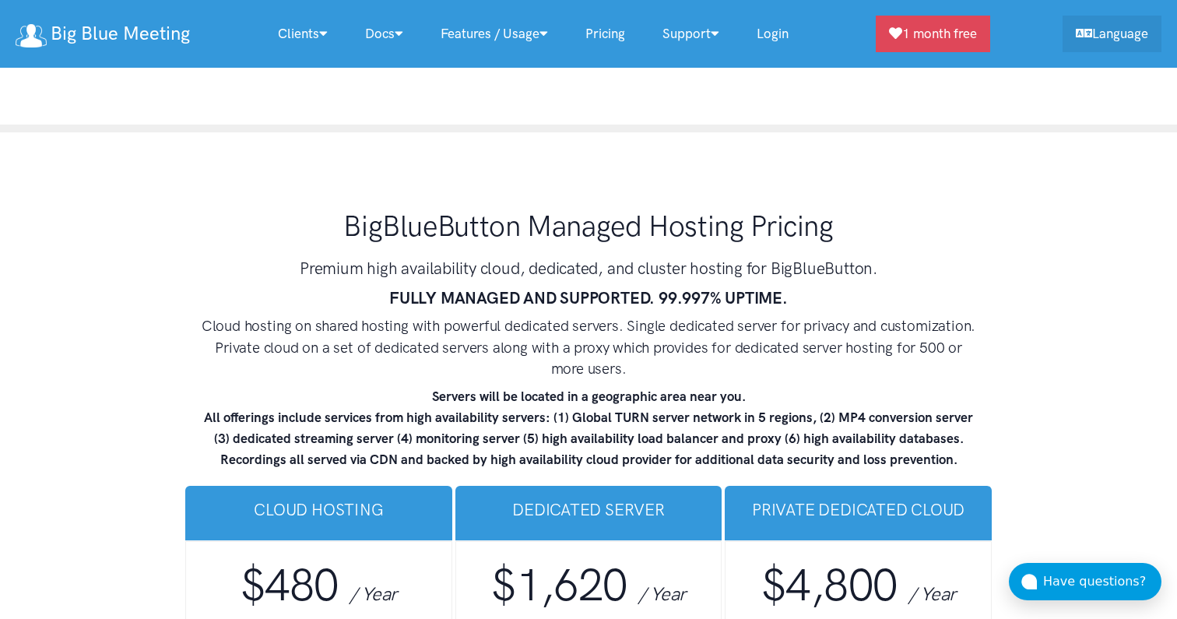
scroll to position [9024, 0]
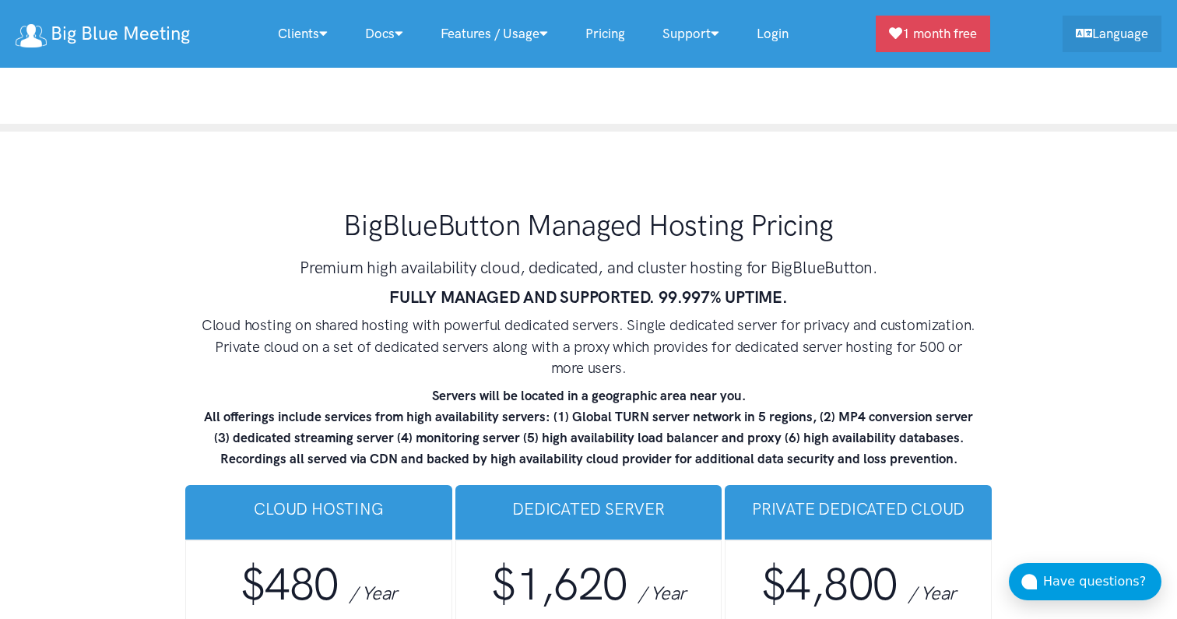
click at [614, 31] on link "Pricing" at bounding box center [605, 33] width 77 height 33
click at [611, 37] on link "Pricing" at bounding box center [605, 33] width 77 height 33
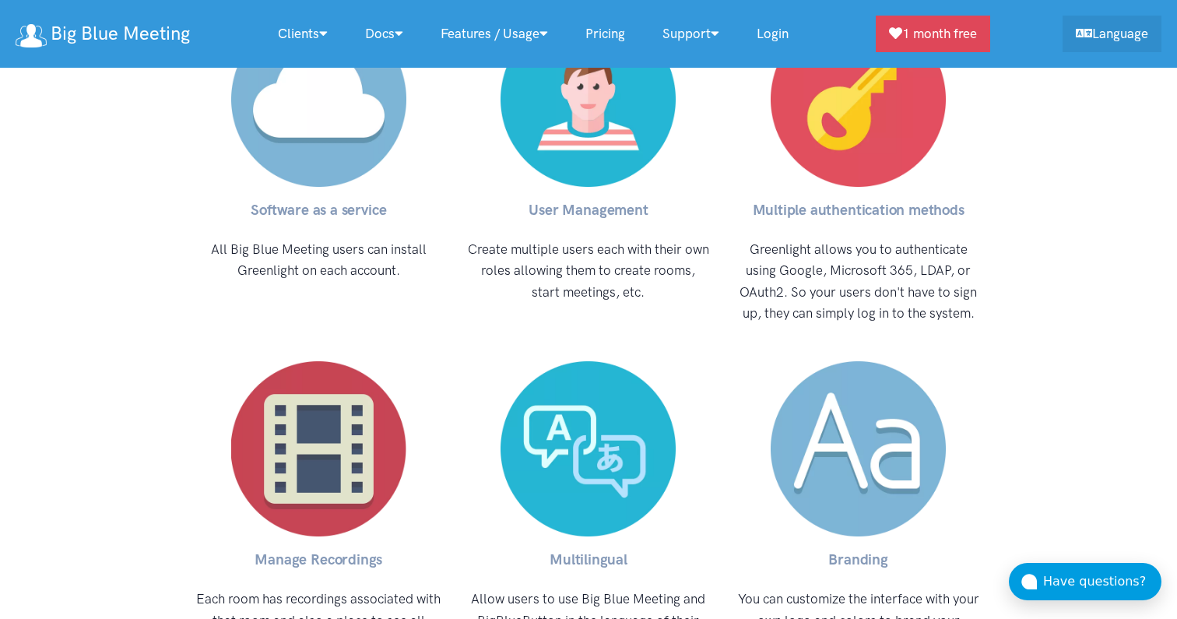
click at [620, 30] on link "Pricing" at bounding box center [605, 33] width 77 height 33
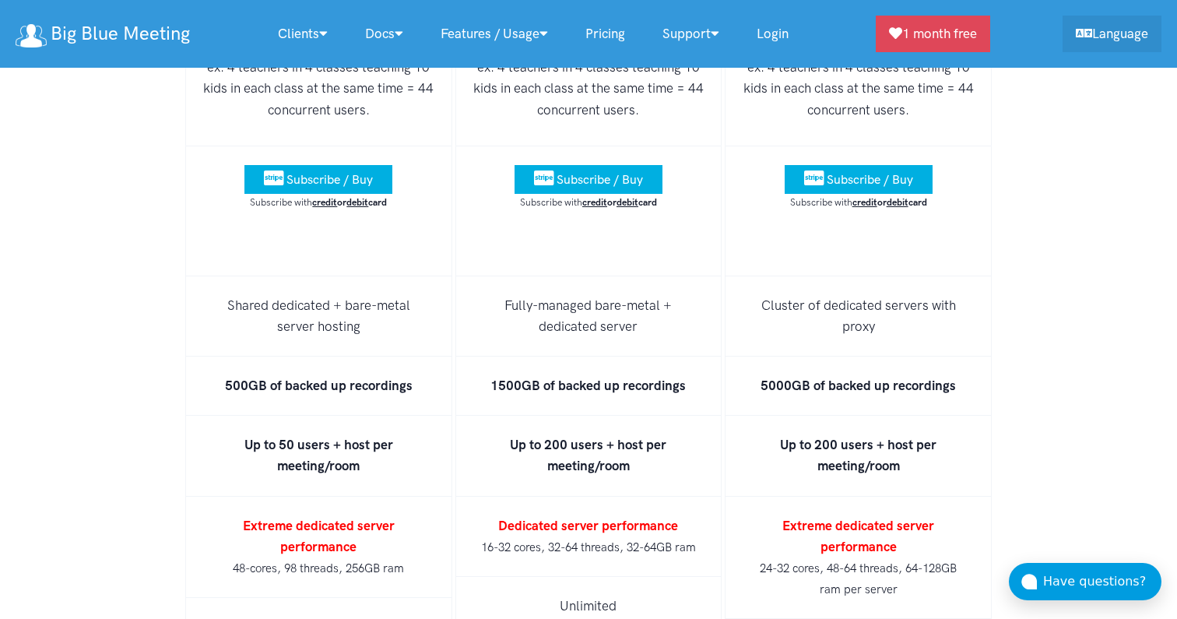
scroll to position [9865, 0]
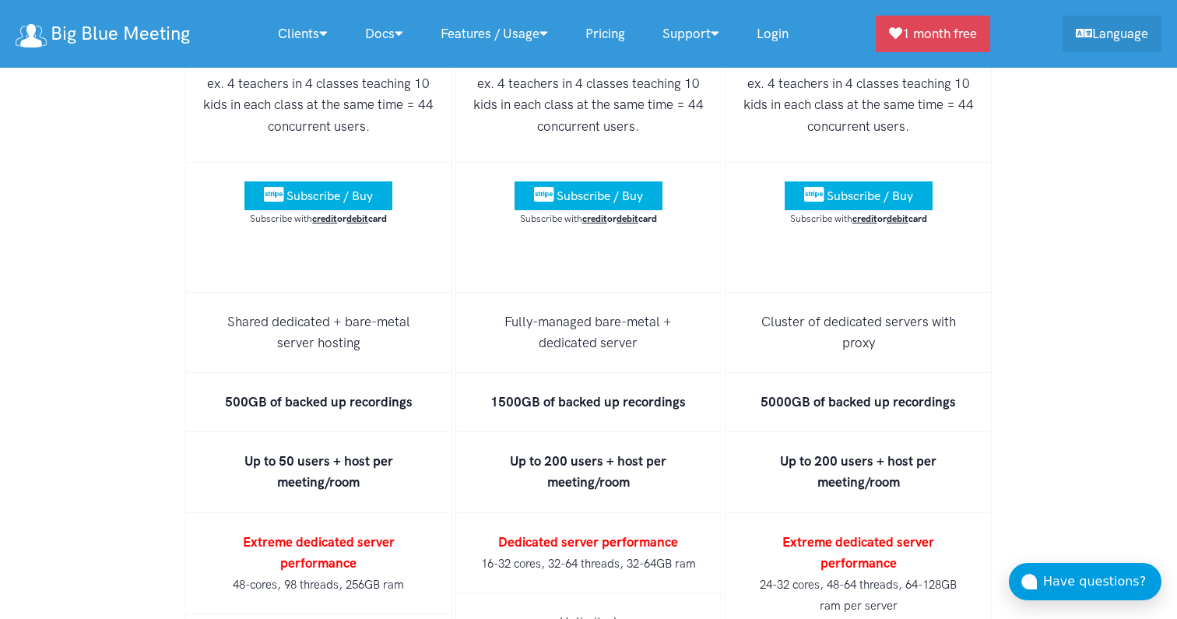
click at [356, 453] on strong "Up to 50 users + host per meeting/room" at bounding box center [318, 471] width 149 height 37
click at [379, 453] on strong "Up to 50 users + host per meeting/room" at bounding box center [318, 471] width 149 height 37
click at [424, 432] on li "Up to 50 users + host per meeting/room" at bounding box center [318, 472] width 267 height 80
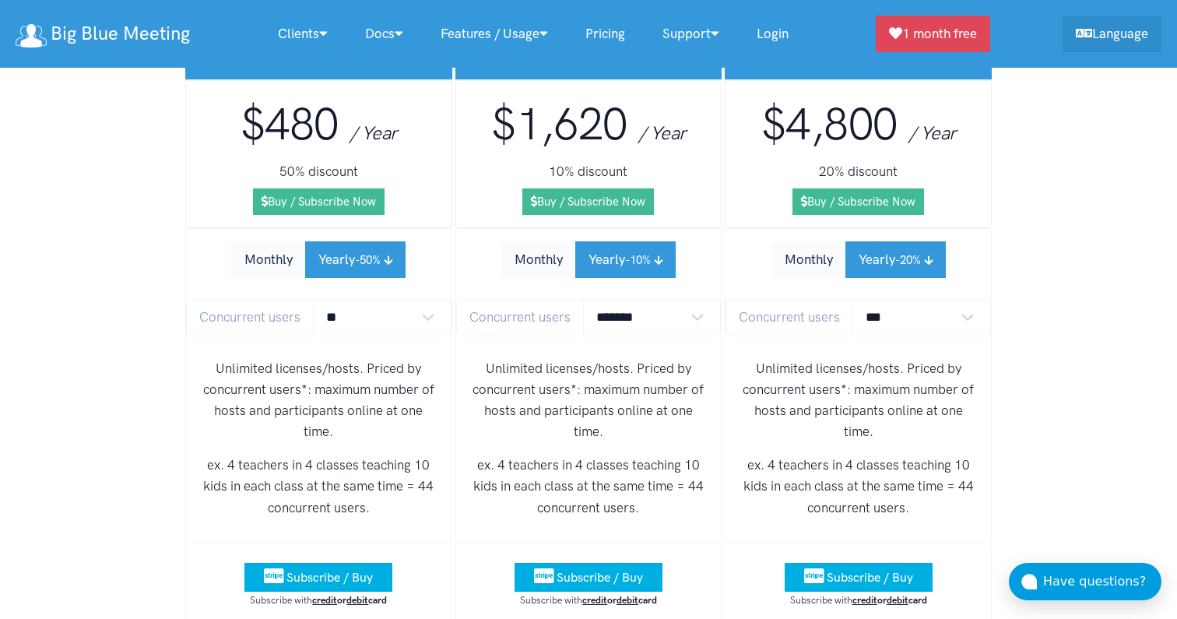
scroll to position [9471, 0]
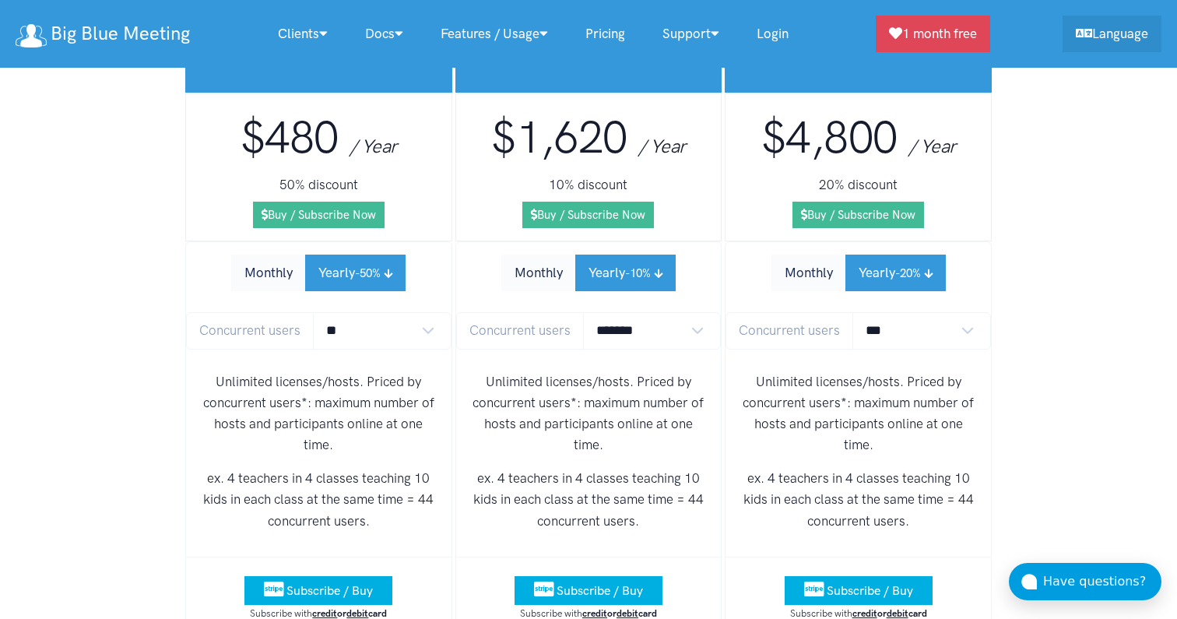
click at [451, 411] on div "Unlimited licenses/hosts. Priced by concurrent users*: maximum number of hosts …" at bounding box center [318, 458] width 265 height 198
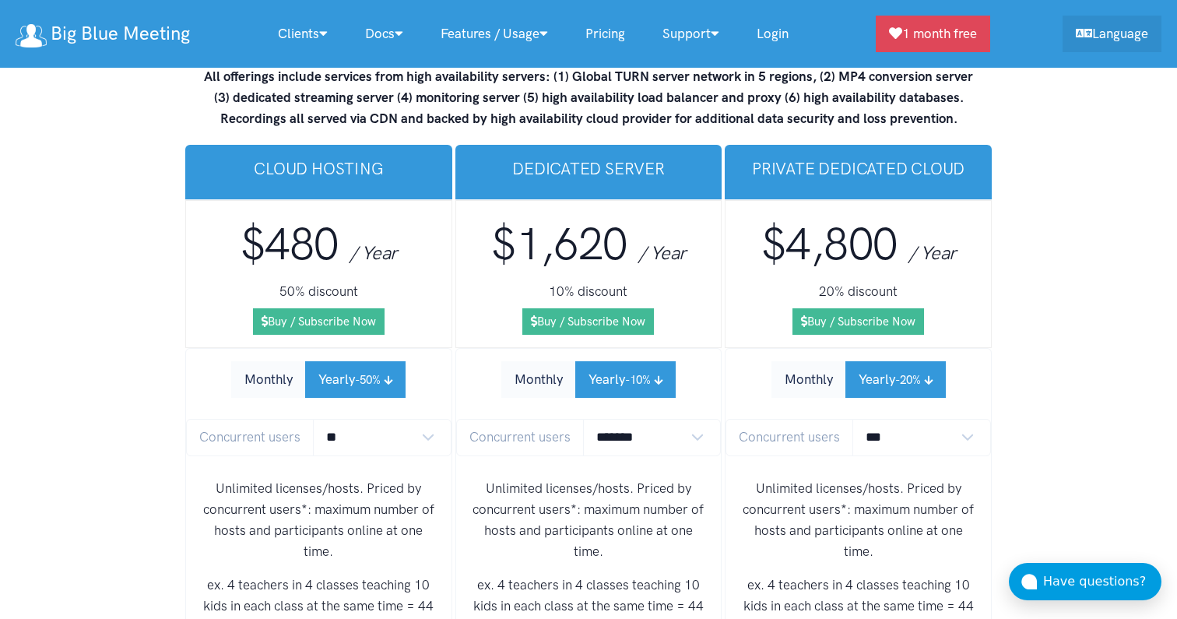
scroll to position [9303, 0]
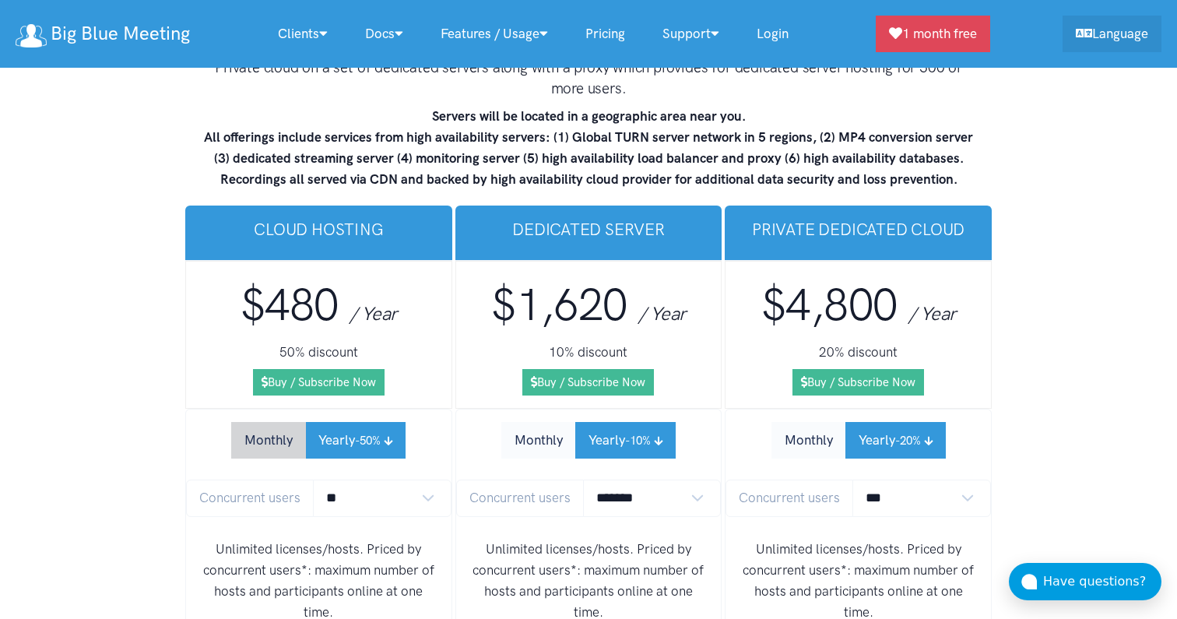
click at [292, 422] on button "Monthly" at bounding box center [268, 440] width 75 height 37
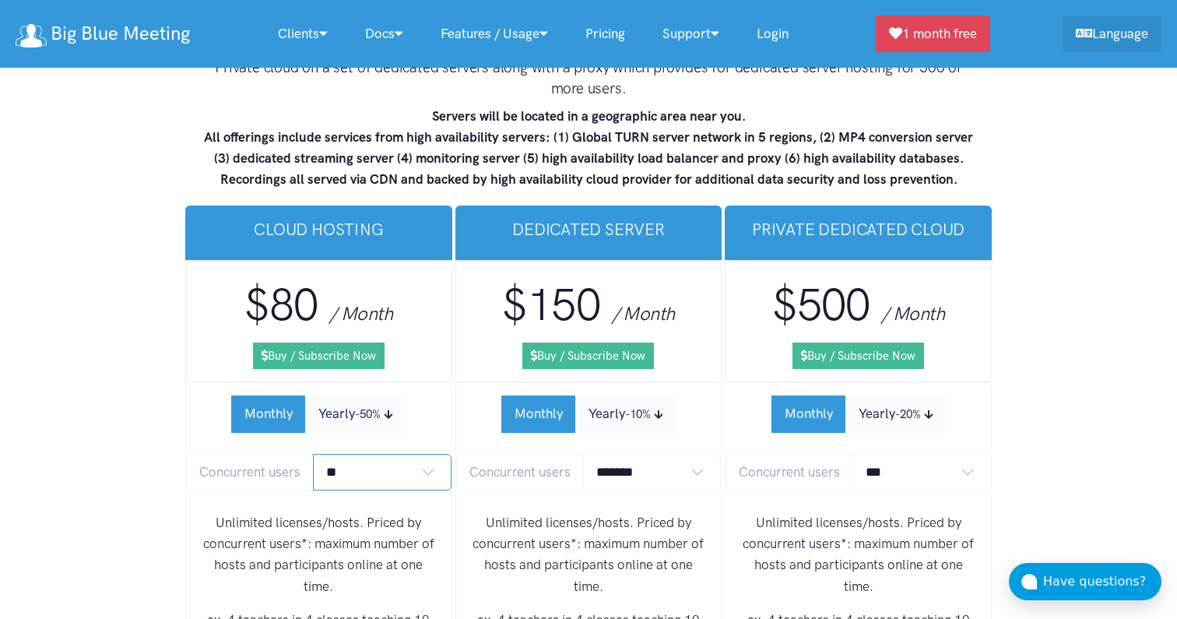
click at [367, 454] on select "** ** ** ** *** ***" at bounding box center [382, 472] width 139 height 37
select select "*"
click at [313, 454] on select "** ** ** ** *** ***" at bounding box center [382, 472] width 139 height 37
